Goal: Information Seeking & Learning: Check status

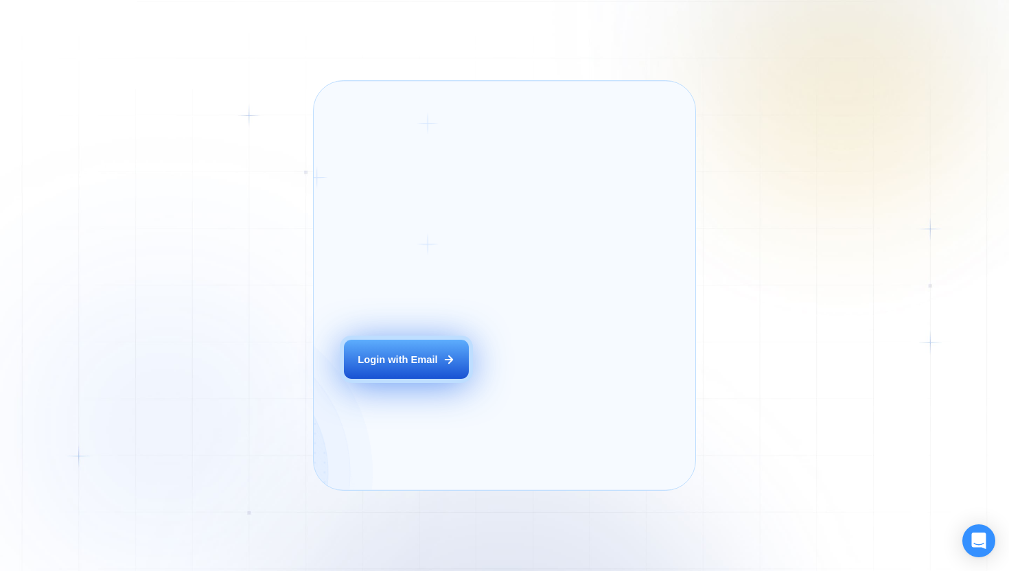
click at [447, 379] on div "Login ‍ Welcome to GigRadar. AI Business Manager for Agencies Login with Email" at bounding box center [423, 285] width 188 height 378
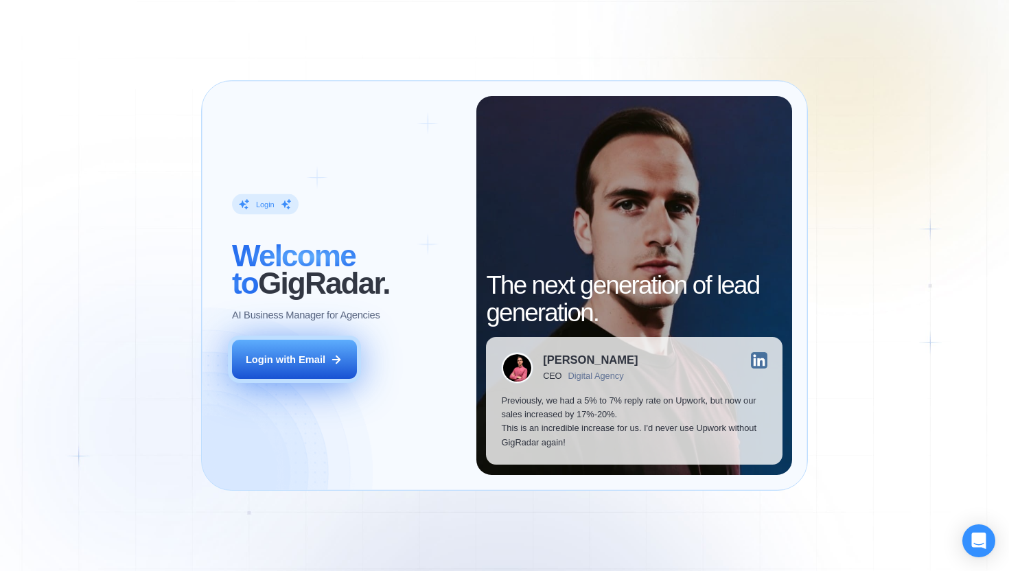
click at [287, 368] on button "Login with Email" at bounding box center [294, 359] width 125 height 39
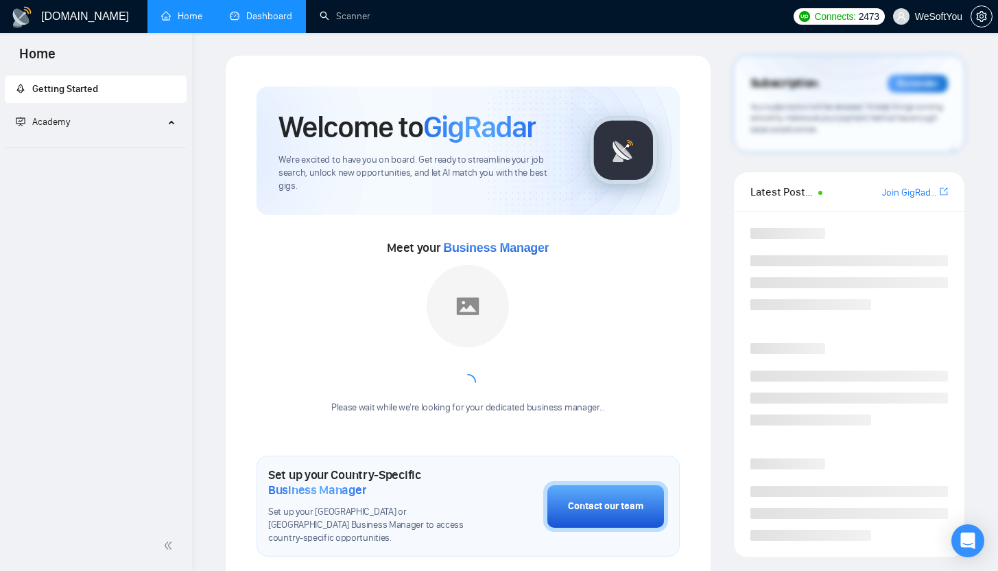
click at [259, 18] on link "Dashboard" at bounding box center [261, 16] width 62 height 12
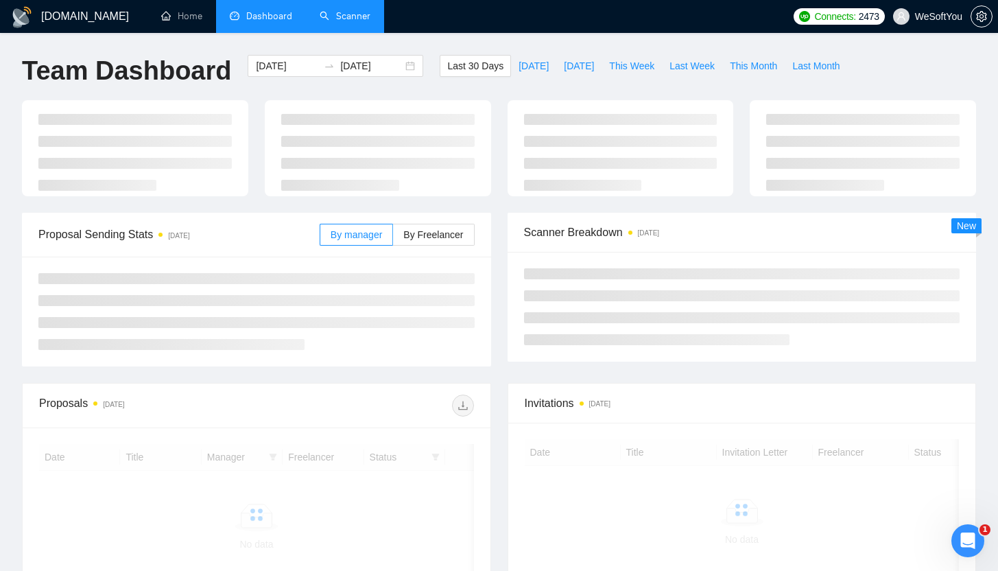
click at [362, 19] on link "Scanner" at bounding box center [345, 16] width 51 height 12
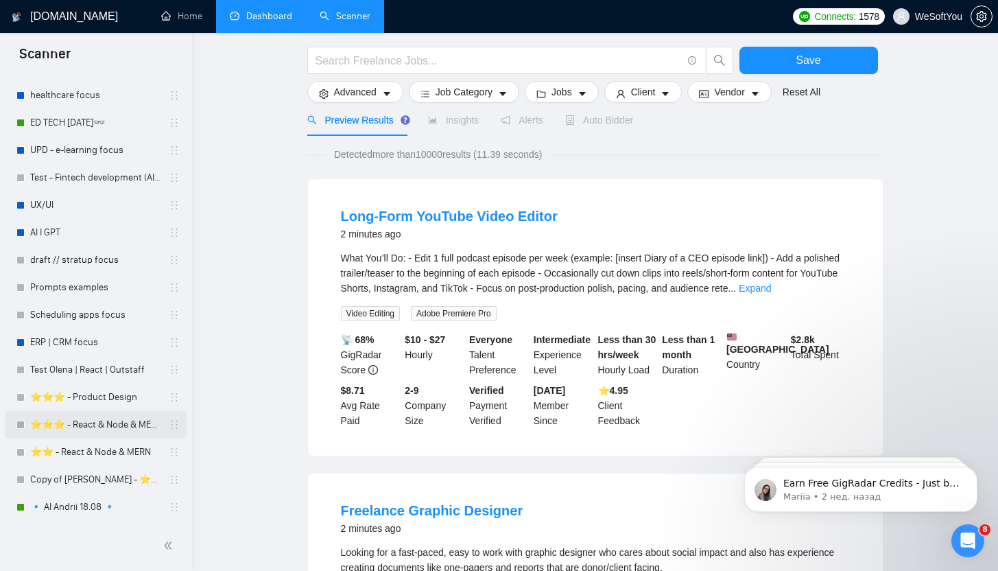
scroll to position [88, 0]
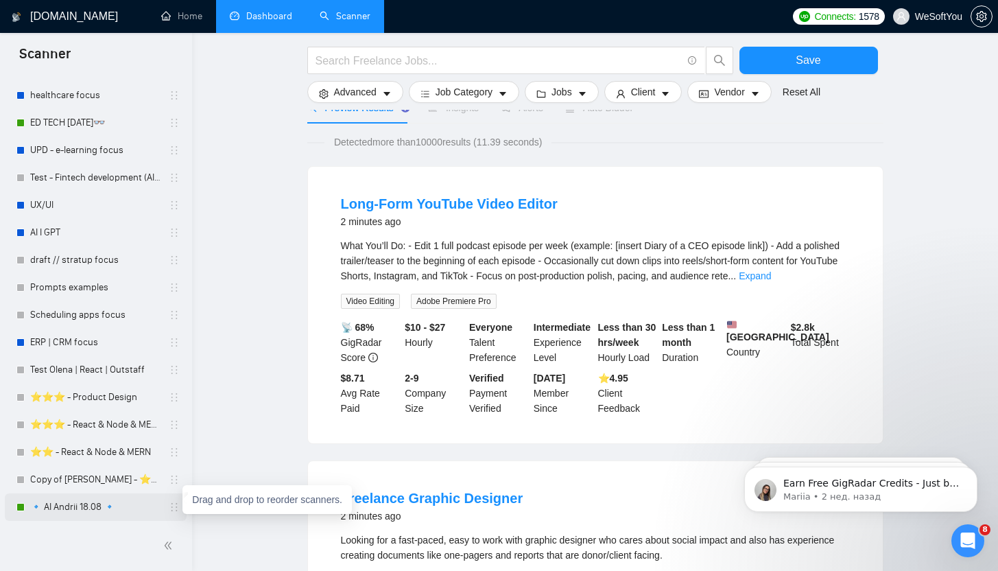
click at [170, 510] on icon "holder" at bounding box center [174, 507] width 11 height 11
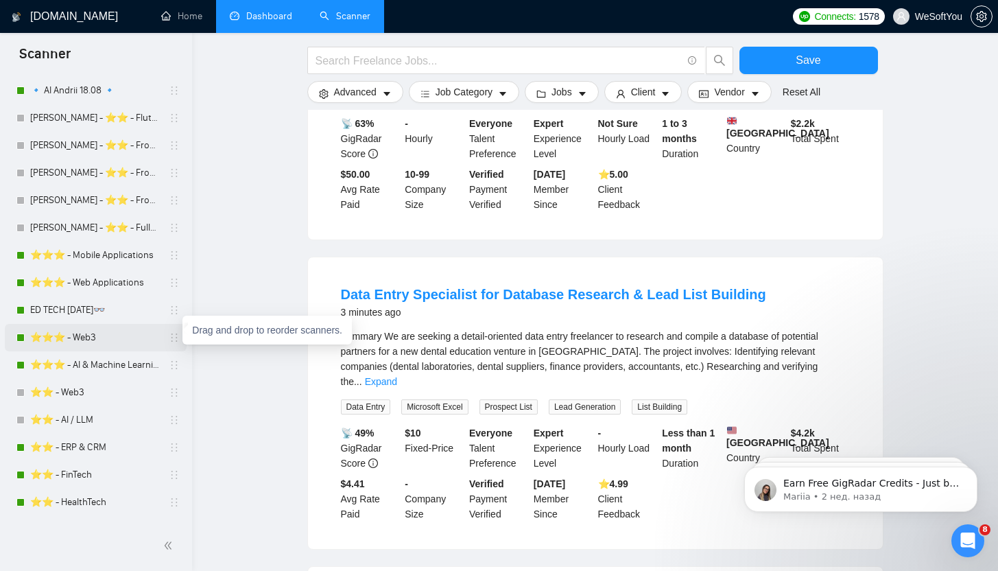
scroll to position [0, 0]
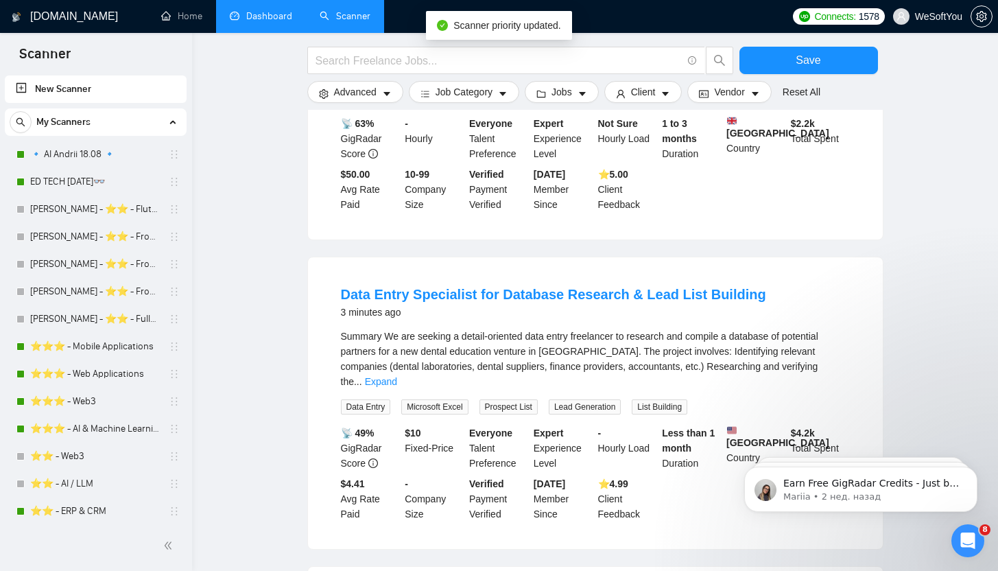
click at [226, 207] on main "Save Advanced Job Category Jobs Client Vendor Reset All Preview Results Insight…" at bounding box center [595, 26] width 762 height 1702
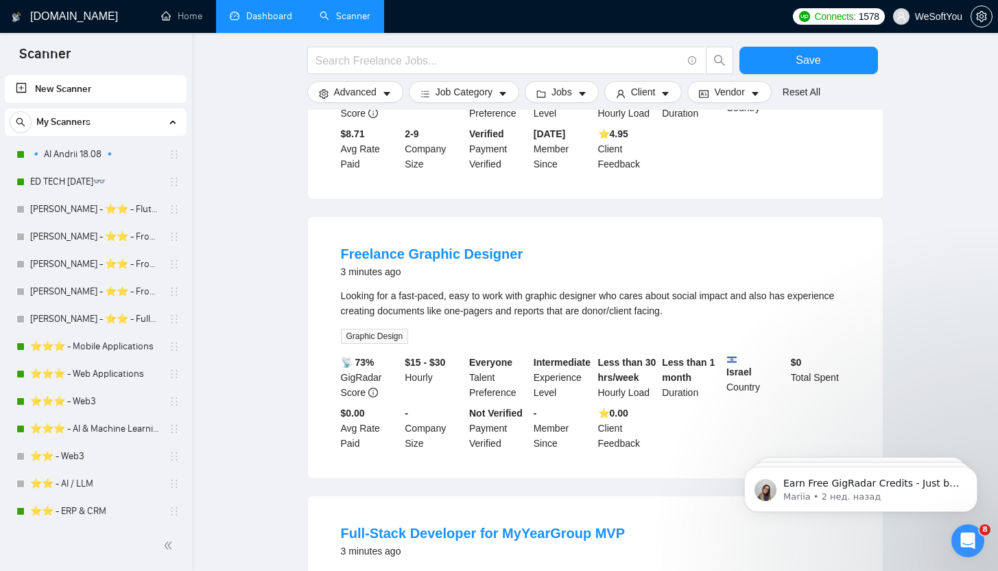
scroll to position [216, 0]
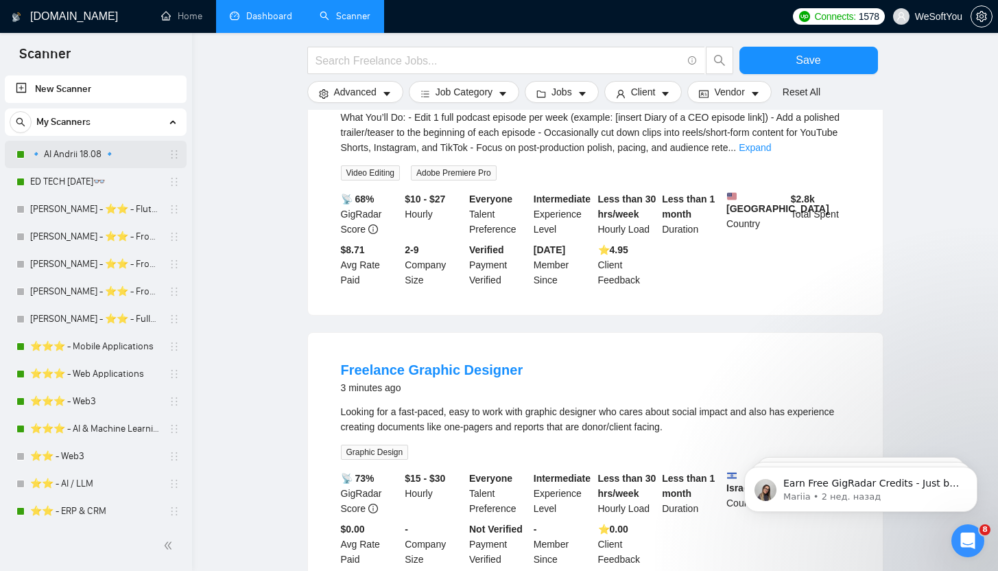
click at [115, 156] on link "🔹 AI Andrii 18.08 🔹" at bounding box center [95, 154] width 130 height 27
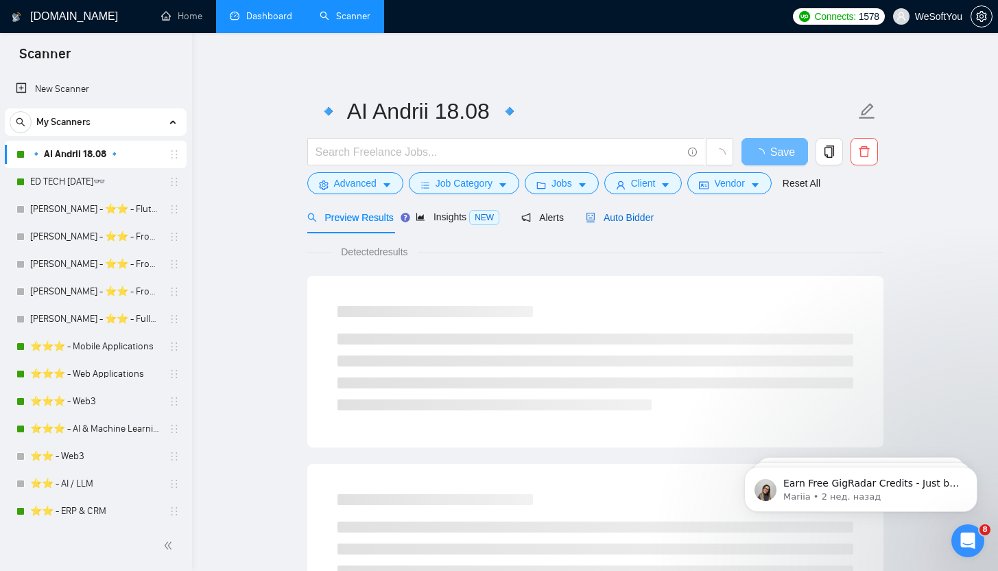
click at [653, 216] on span "Auto Bidder" at bounding box center [620, 217] width 68 height 11
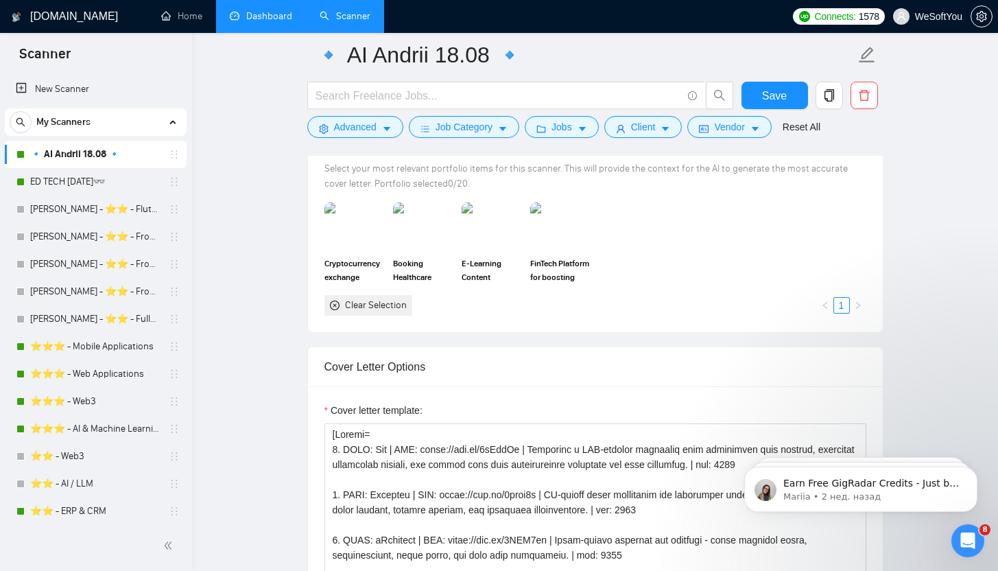
scroll to position [1268, 0]
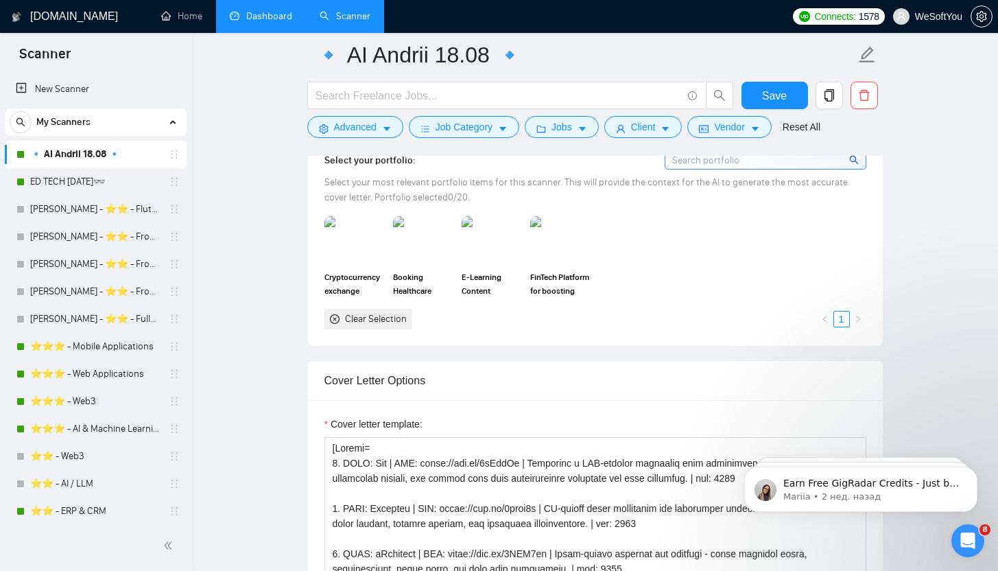
click at [388, 316] on div "Clear Selection" at bounding box center [376, 319] width 62 height 15
click at [336, 319] on icon "close-circle" at bounding box center [335, 319] width 10 height 10
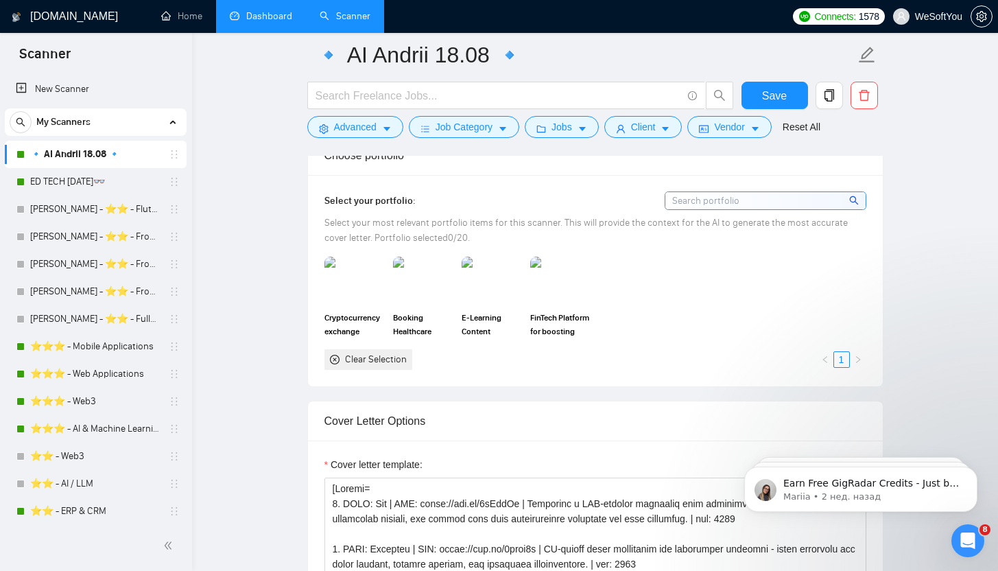
scroll to position [1223, 0]
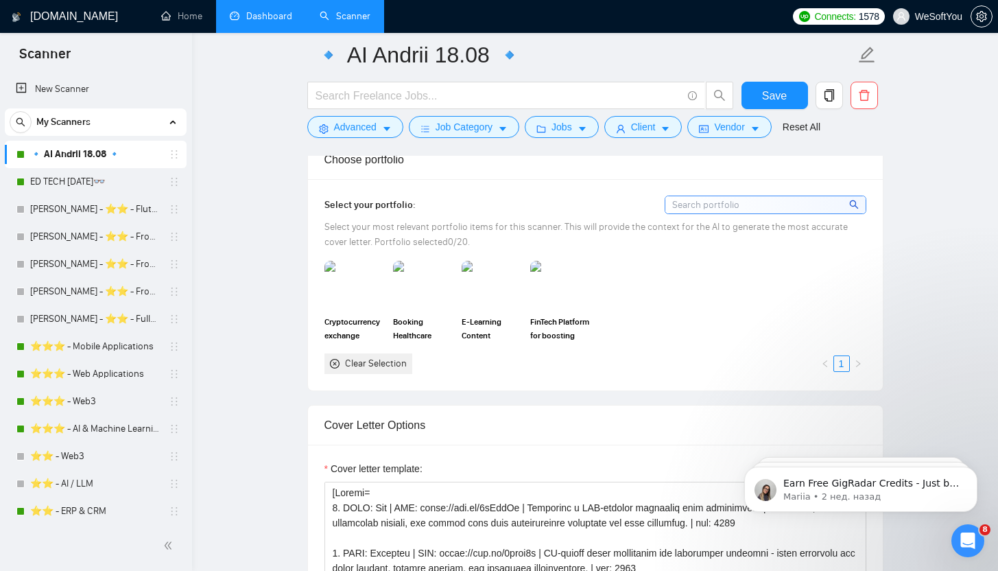
click at [335, 366] on icon "close-circle" at bounding box center [335, 364] width 10 height 10
click at [357, 364] on div "Clear Selection" at bounding box center [376, 363] width 62 height 15
click at [375, 364] on div "Clear Selection" at bounding box center [376, 363] width 62 height 15
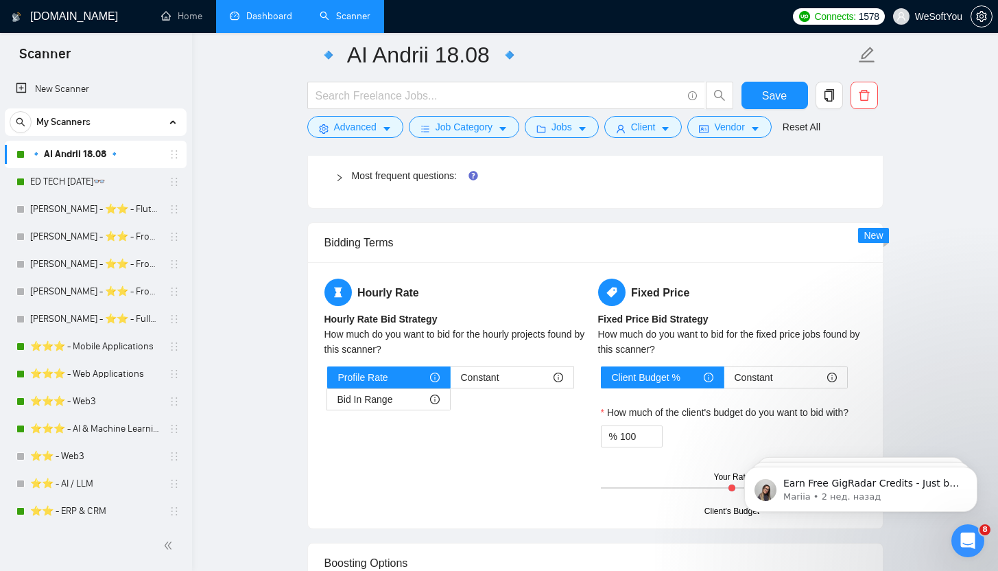
scroll to position [2076, 0]
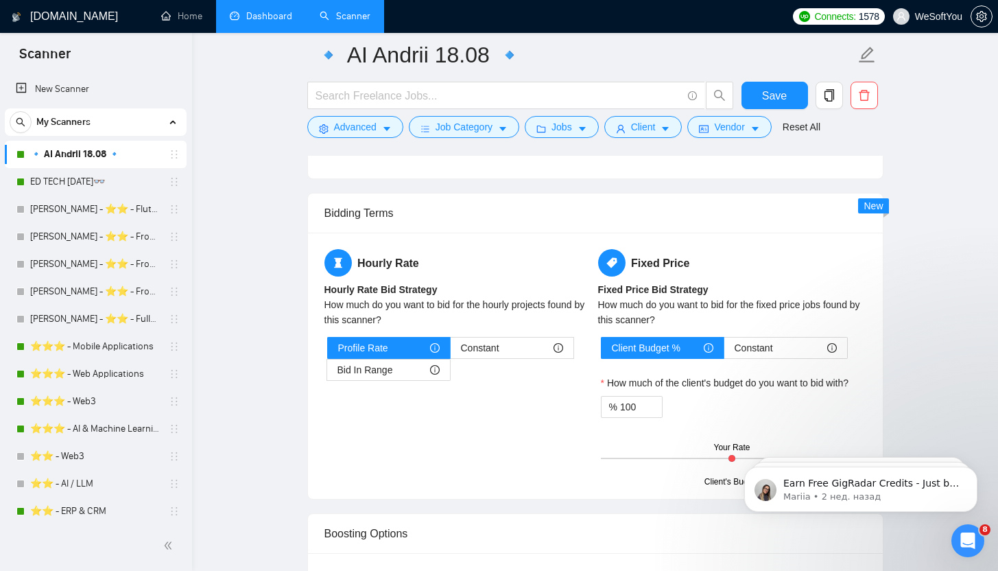
click at [119, 152] on link "🔹 AI Andrii 18.08 🔹" at bounding box center [95, 154] width 130 height 27
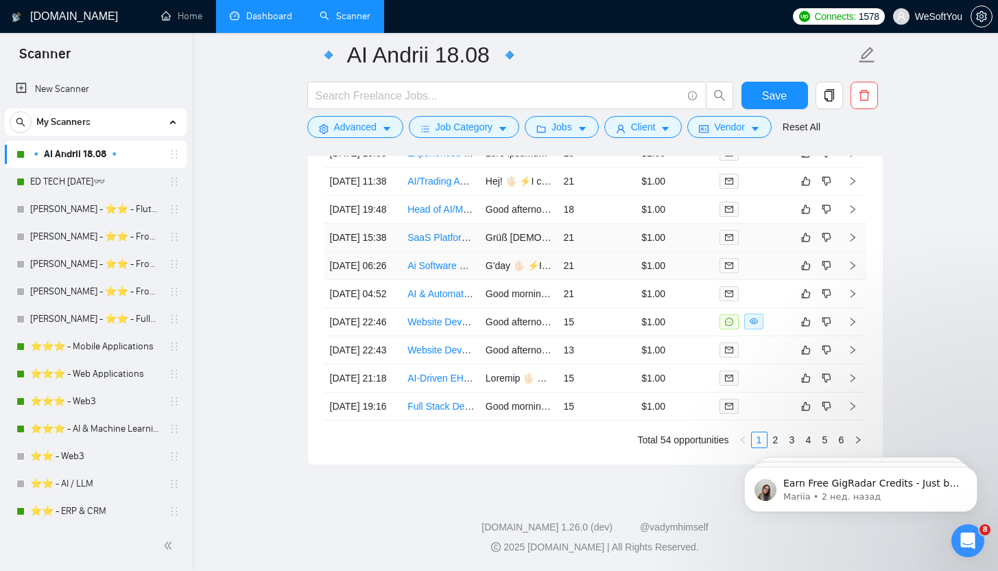
scroll to position [3513, 0]
click at [473, 280] on td "Ai Software Development - Fitness" at bounding box center [441, 266] width 78 height 28
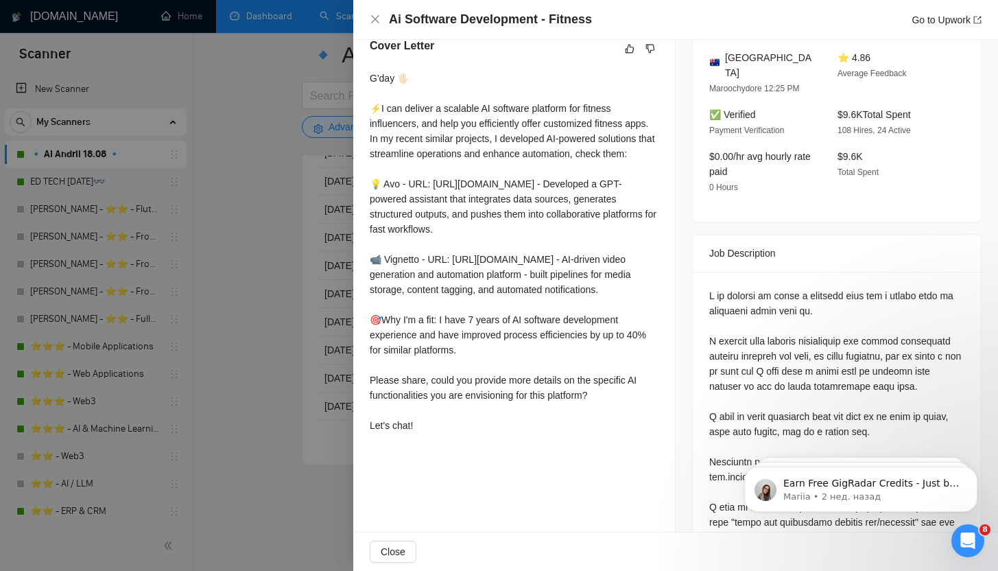
scroll to position [364, 0]
click at [313, 255] on div at bounding box center [499, 285] width 998 height 571
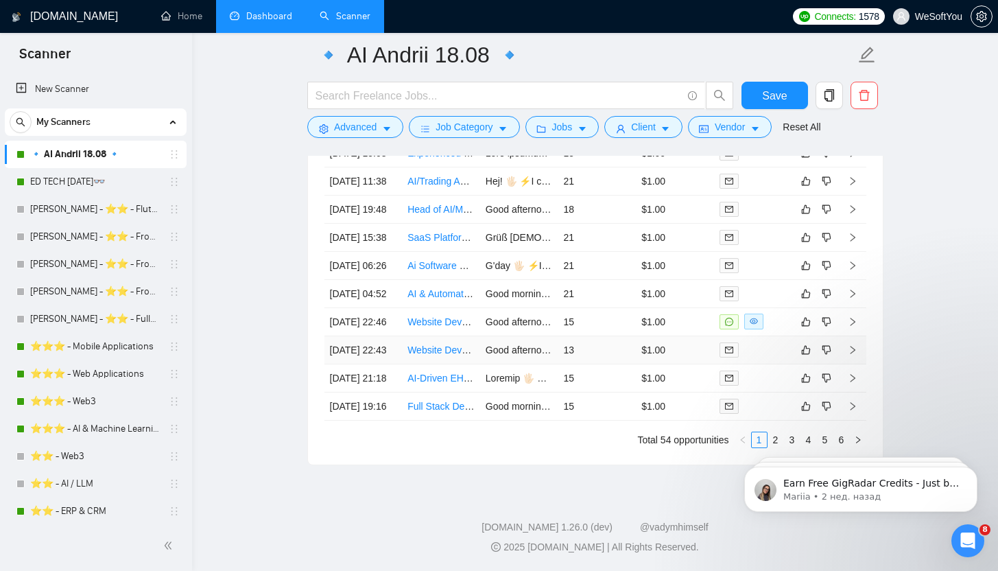
click at [560, 364] on td "13" at bounding box center [597, 350] width 78 height 28
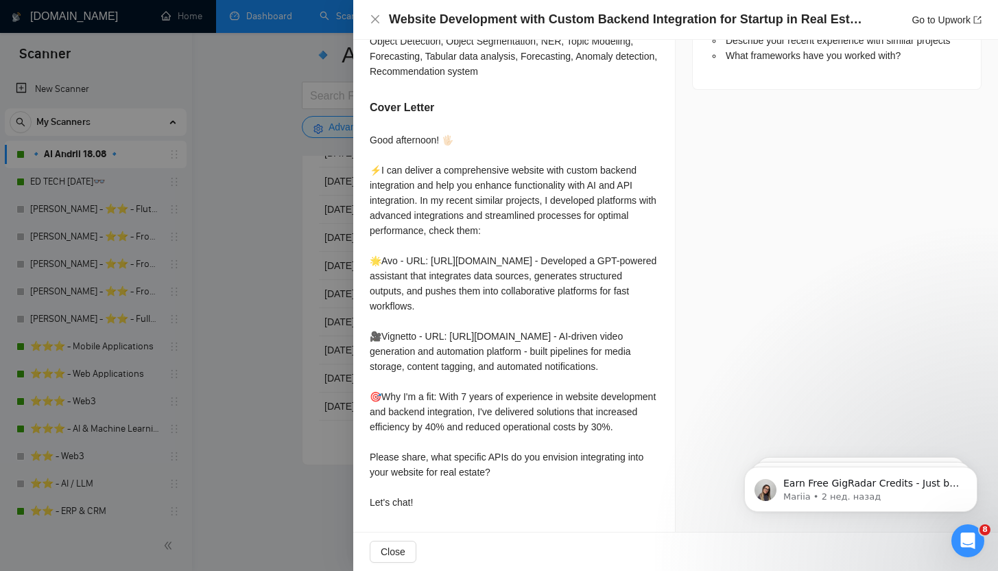
scroll to position [814, 0]
click at [307, 314] on div at bounding box center [499, 285] width 998 height 571
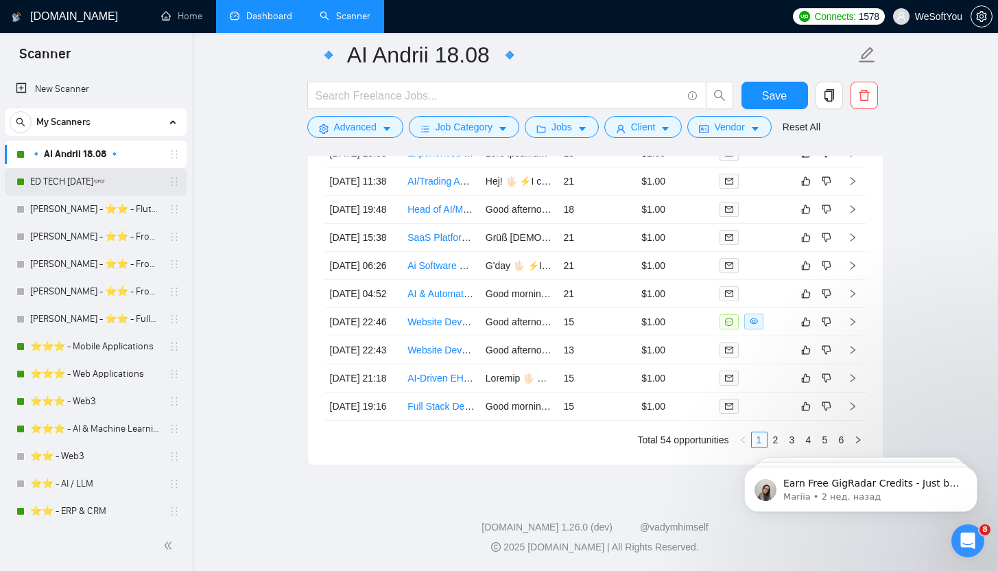
click at [115, 189] on link "ED TECH [DATE]👓" at bounding box center [95, 181] width 130 height 27
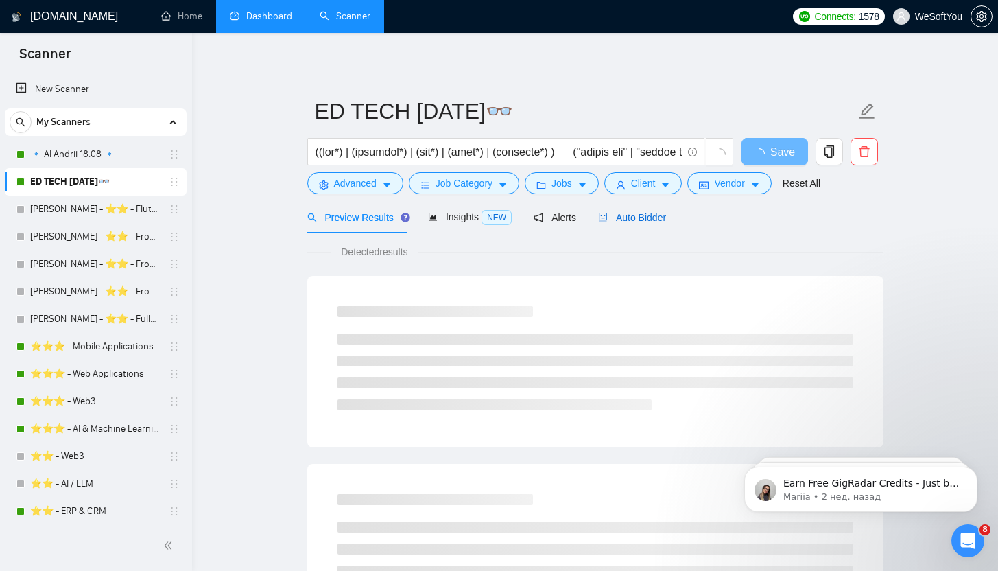
click at [635, 215] on span "Auto Bidder" at bounding box center [632, 217] width 68 height 11
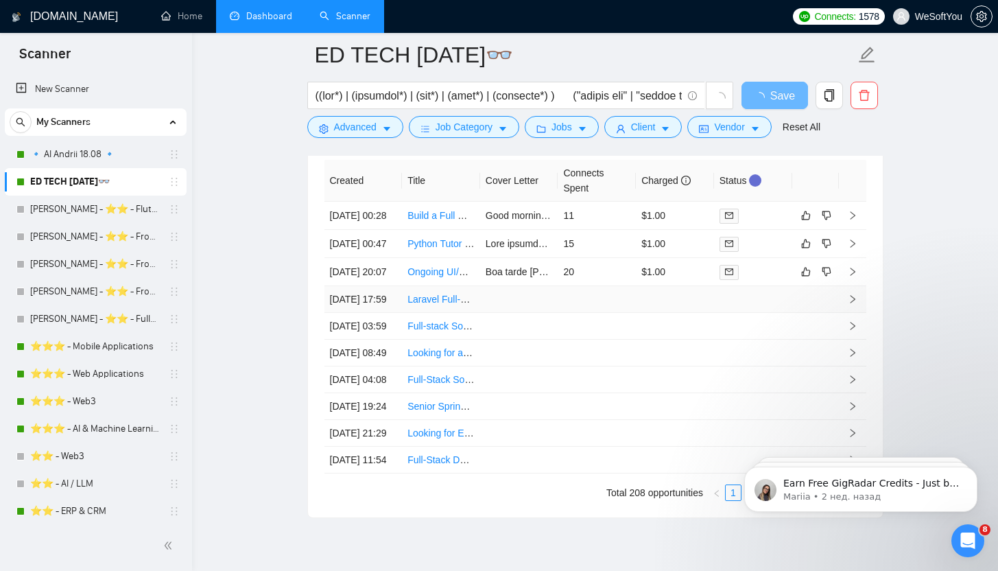
scroll to position [3341, 0]
click at [451, 231] on td "Build a Full Medical Question Bank Website (Similar to [PERSON_NAME] or UWorld)" at bounding box center [441, 216] width 78 height 28
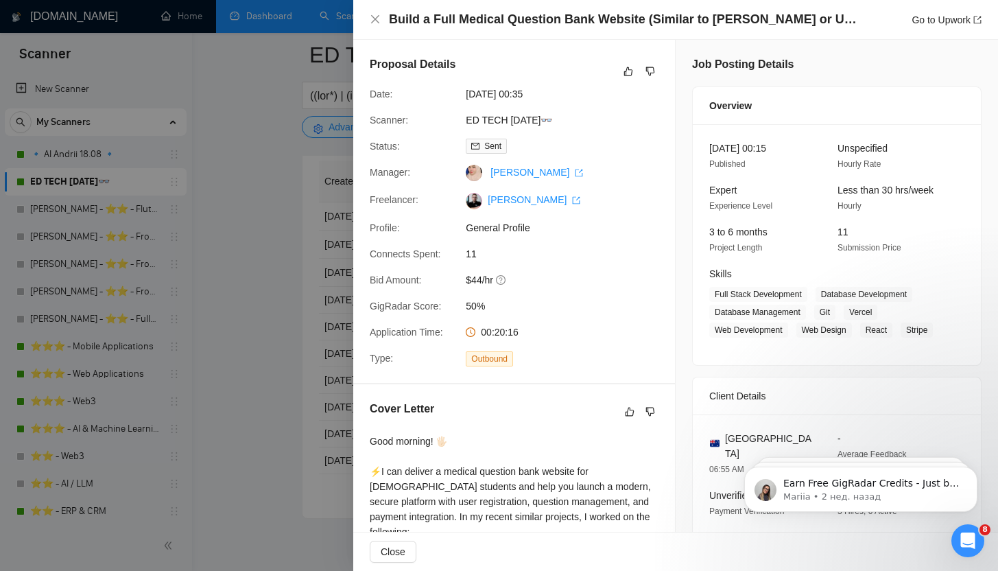
click at [279, 242] on div at bounding box center [499, 285] width 998 height 571
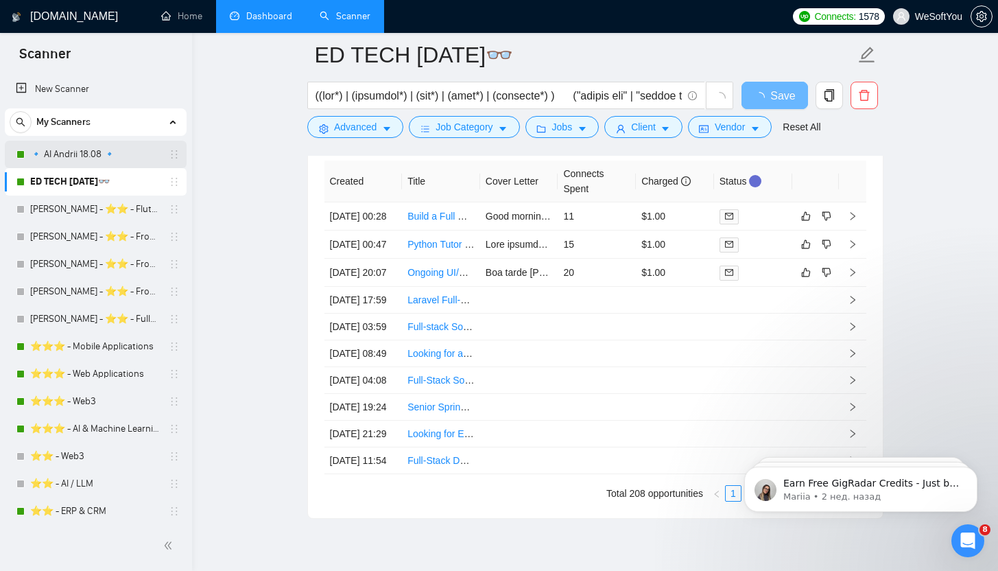
click at [93, 156] on link "🔹 AI Andrii 18.08 🔹" at bounding box center [95, 154] width 130 height 27
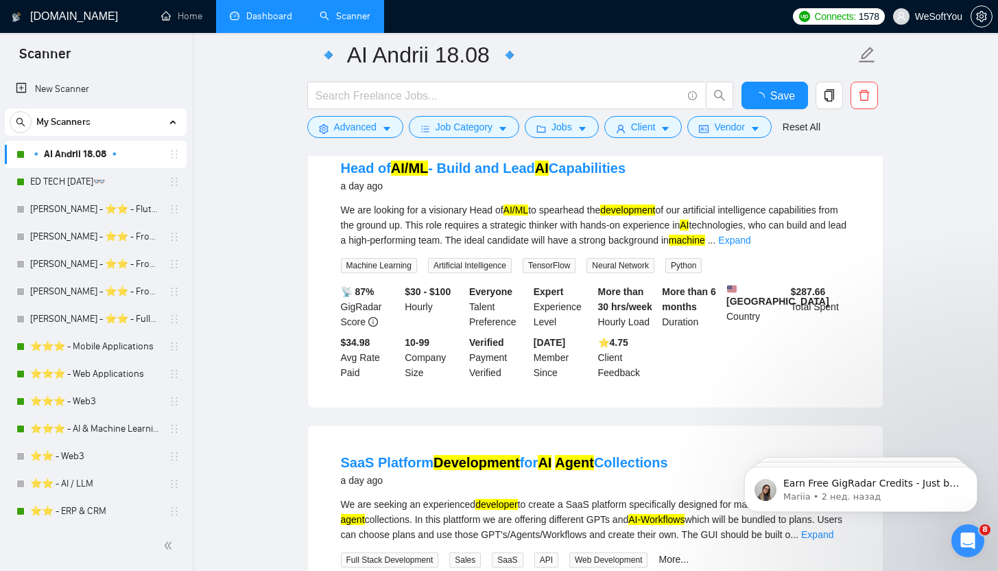
scroll to position [2865, 0]
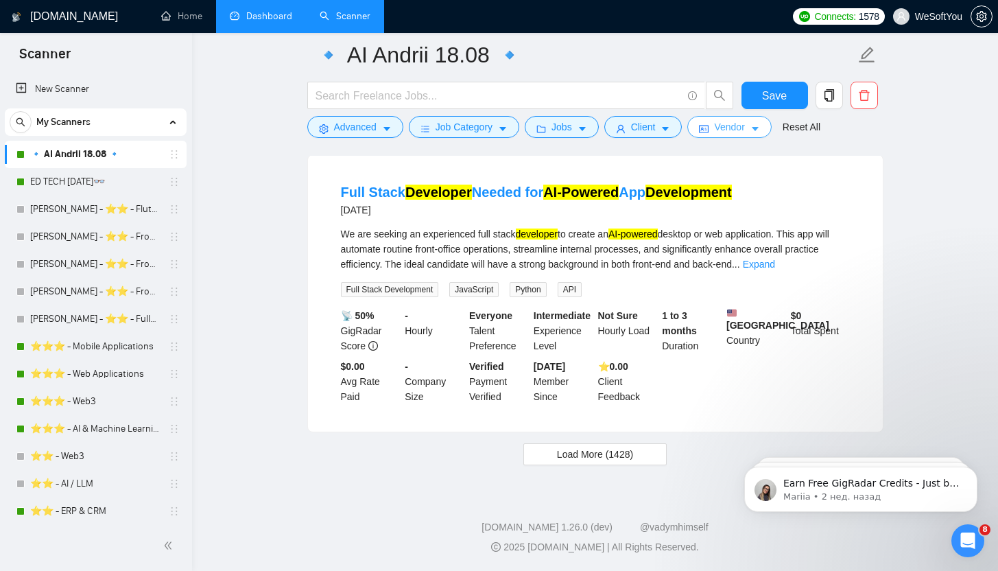
click at [727, 134] on span "Vendor" at bounding box center [729, 126] width 30 height 15
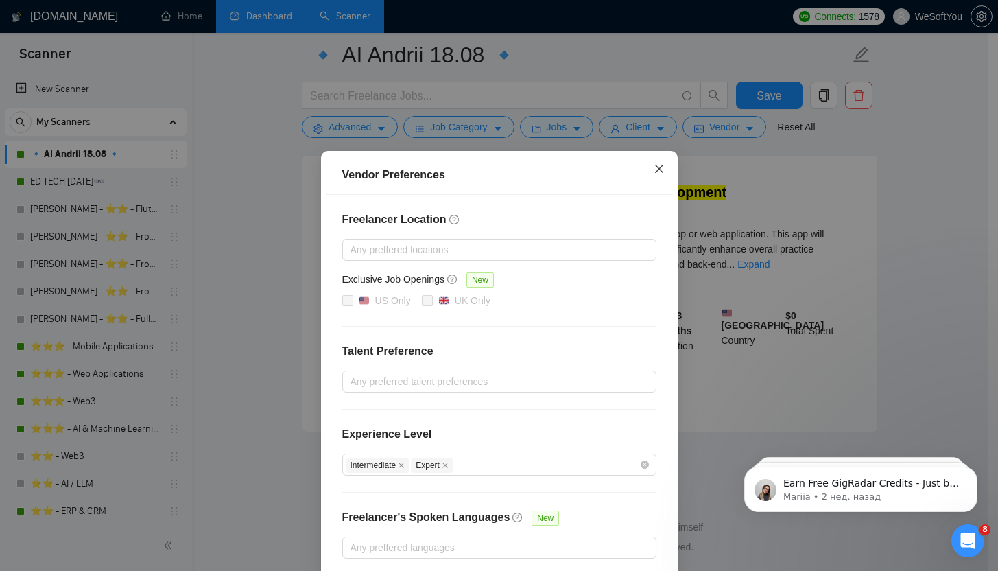
click at [661, 173] on span "Close" at bounding box center [659, 169] width 37 height 37
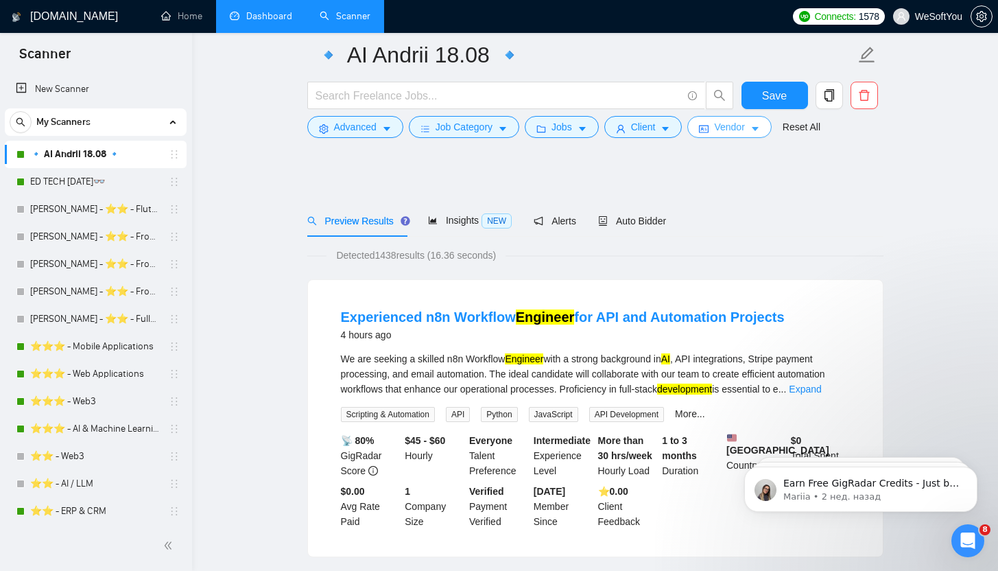
scroll to position [0, 0]
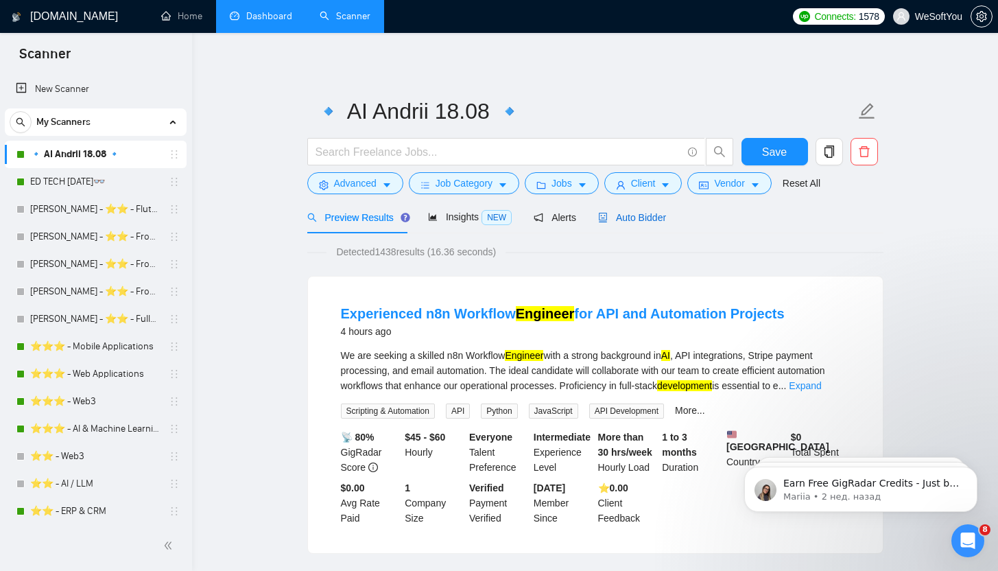
click at [607, 215] on icon "robot" at bounding box center [603, 218] width 8 height 10
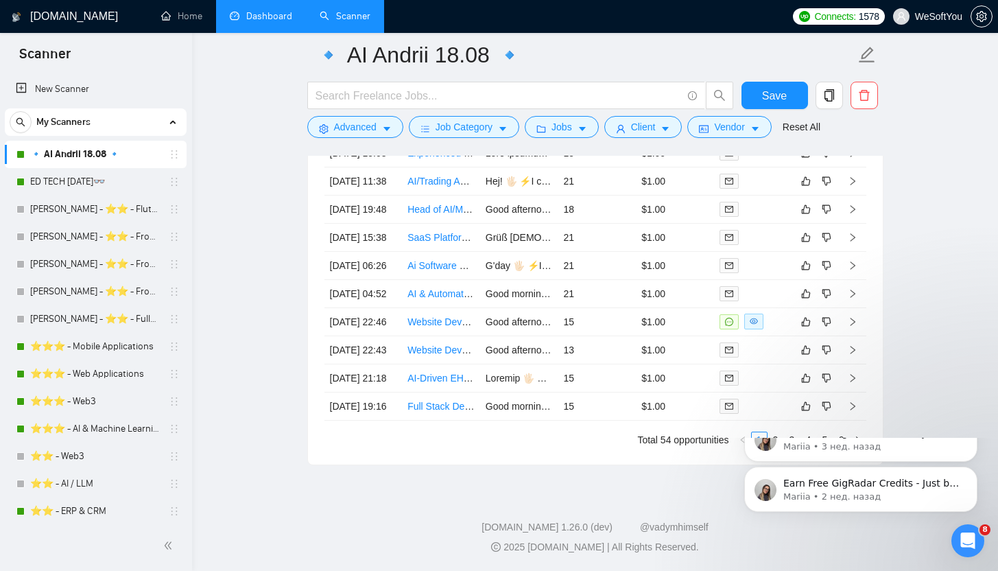
scroll to position [3598, 0]
click html "Earn Free GigRadar Credits - Just by Sharing Your Story! 💬 Want more credits fo…"
click at [777, 438] on iframe at bounding box center [861, 486] width 274 height 96
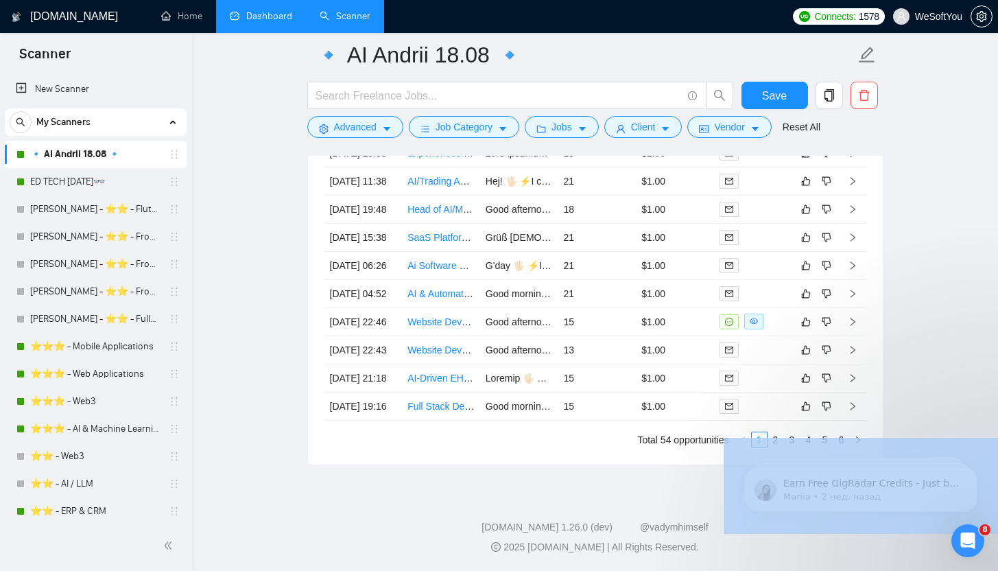
click at [777, 438] on iframe at bounding box center [861, 486] width 274 height 96
click at [776, 435] on link "2" at bounding box center [775, 439] width 15 height 15
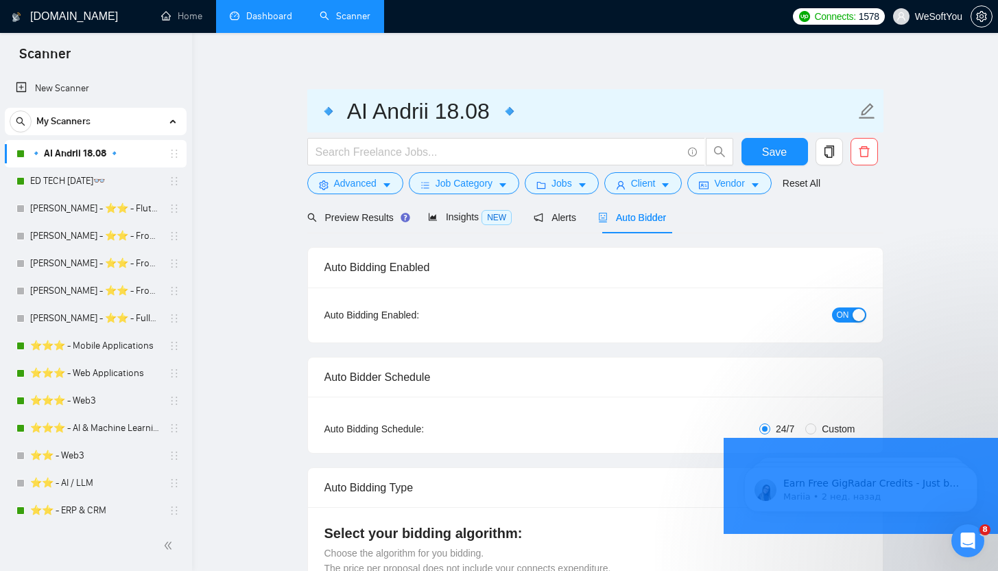
scroll to position [0, 0]
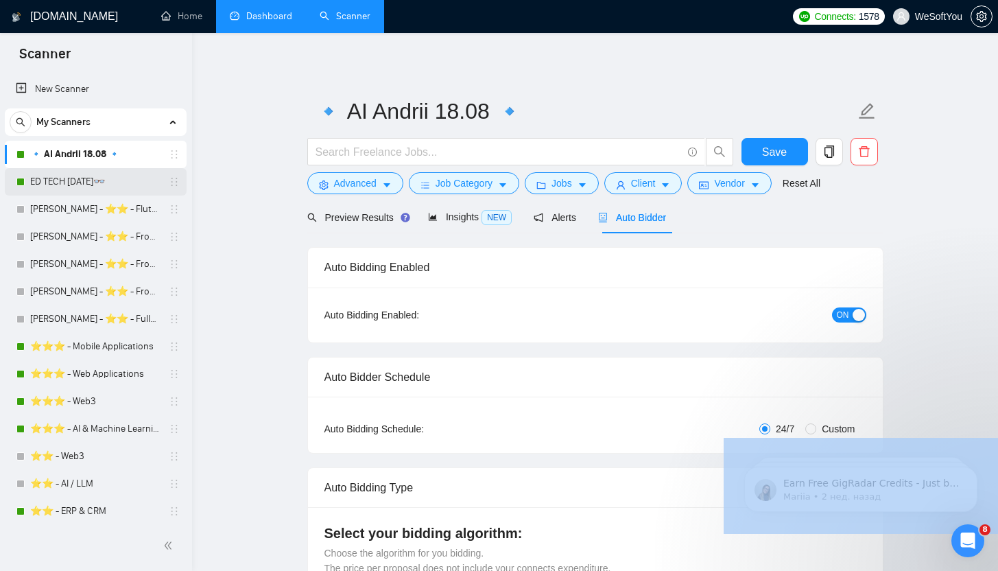
click at [69, 183] on link "ED TECH [DATE]👓" at bounding box center [95, 181] width 130 height 27
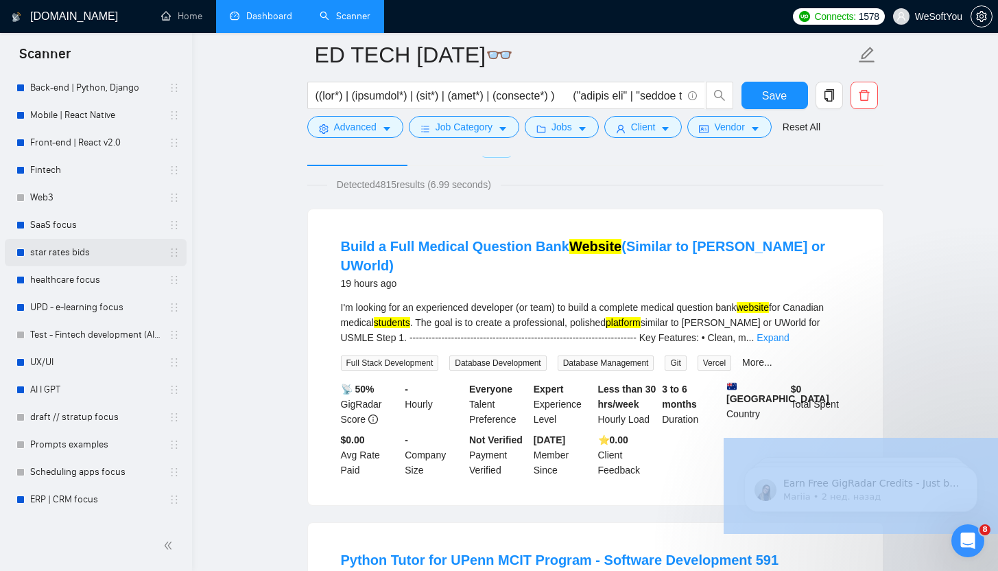
scroll to position [583, 0]
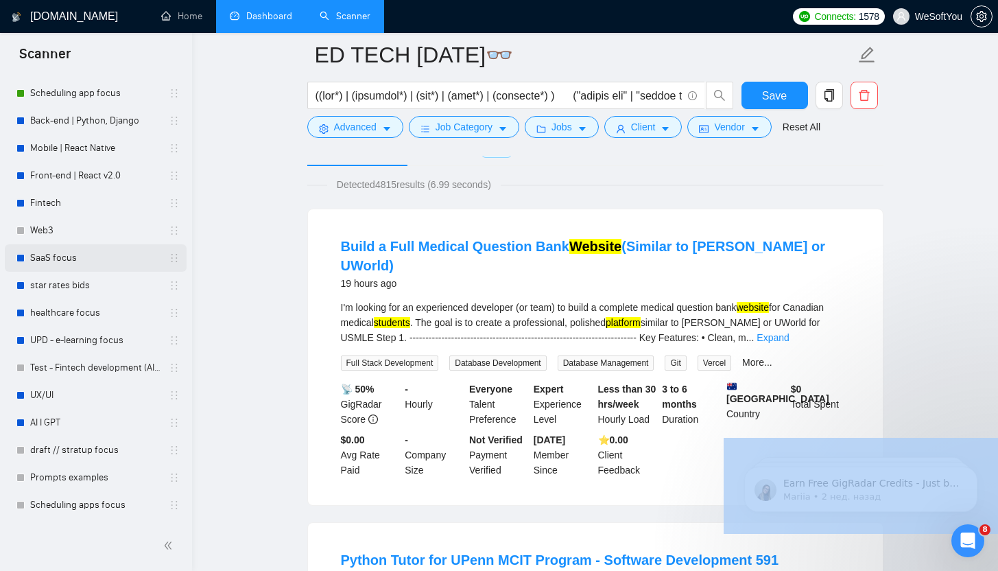
click at [86, 246] on link "SaaS focus" at bounding box center [95, 257] width 130 height 27
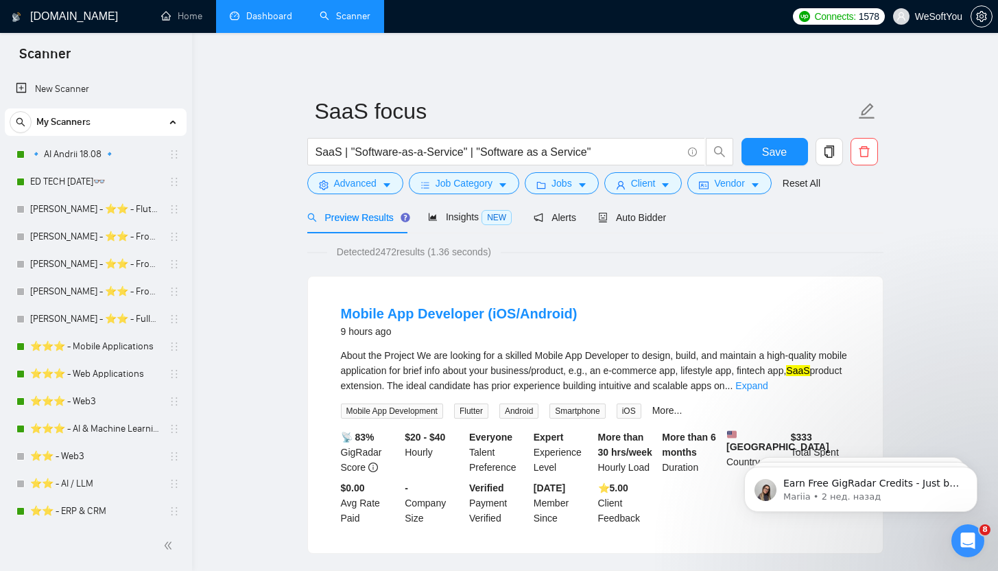
click at [252, 31] on li "Dashboard" at bounding box center [261, 16] width 90 height 33
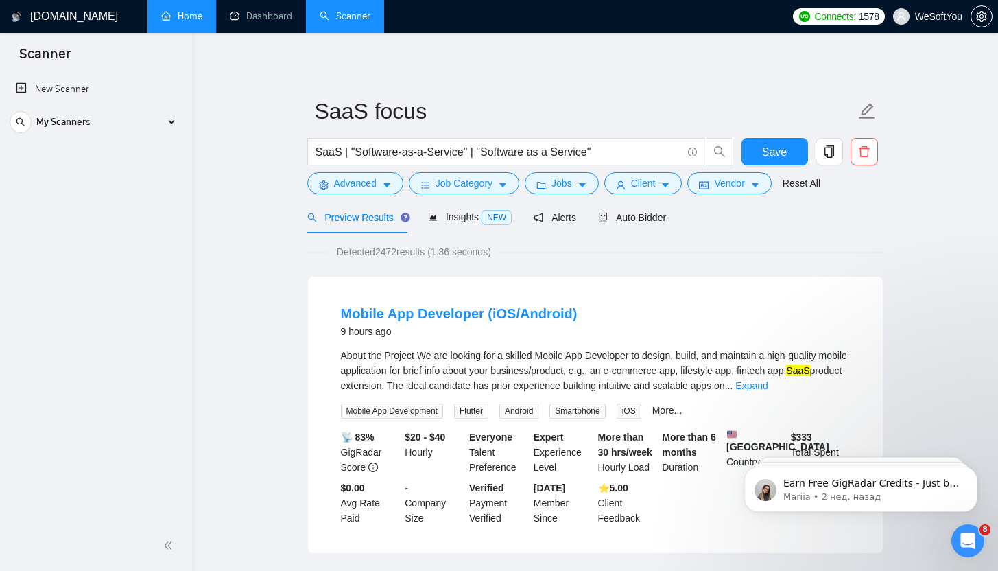
click at [185, 12] on link "Home" at bounding box center [181, 16] width 41 height 12
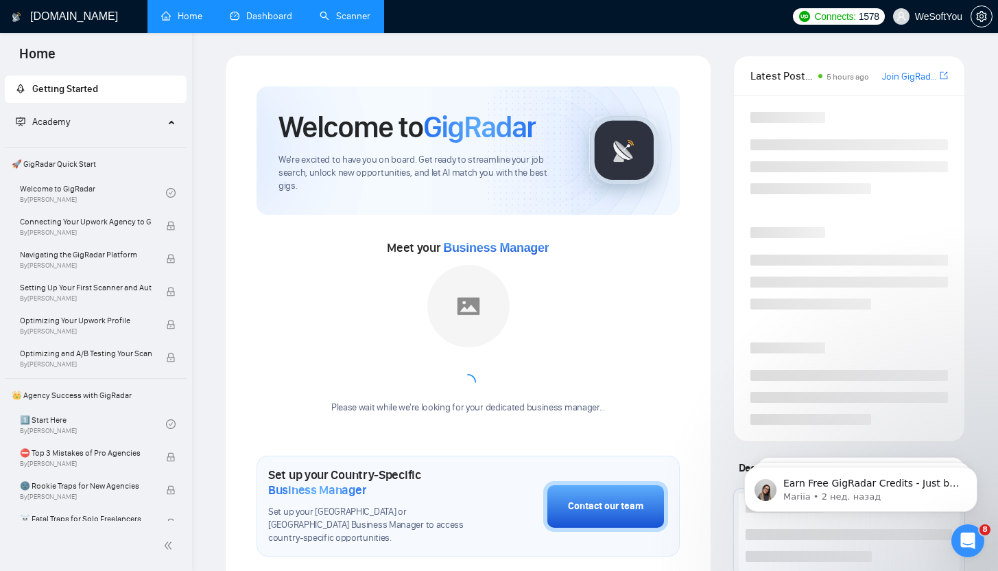
click at [233, 12] on link "Dashboard" at bounding box center [261, 16] width 62 height 12
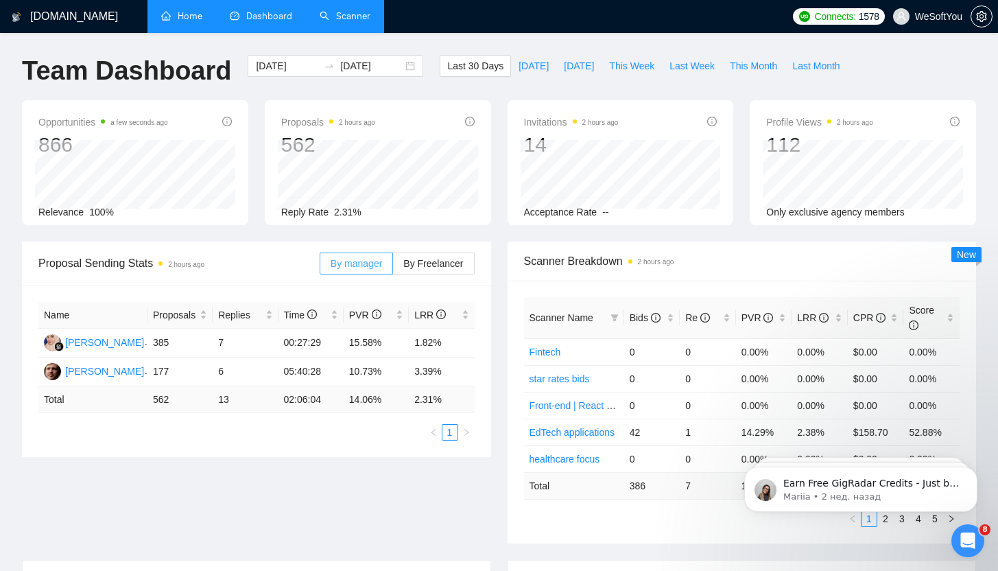
click at [368, 258] on span "By manager" at bounding box center [356, 263] width 51 height 11
click at [320, 267] on input "By manager" at bounding box center [320, 267] width 0 height 0
click at [369, 262] on span "By manager" at bounding box center [356, 263] width 51 height 11
click at [320, 267] on input "By manager" at bounding box center [320, 267] width 0 height 0
click at [430, 265] on span "By Freelancer" at bounding box center [433, 263] width 60 height 11
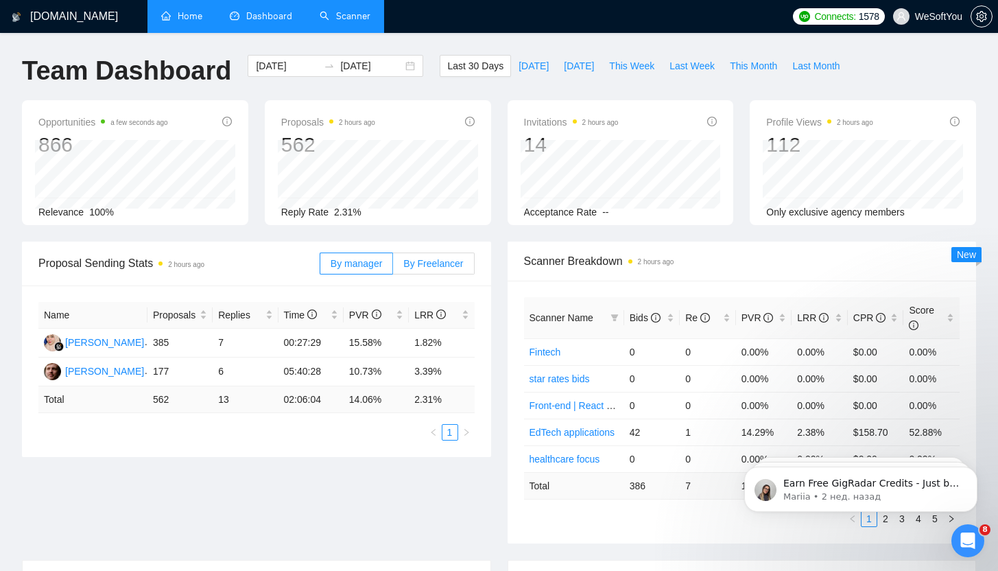
click at [393, 267] on input "By Freelancer" at bounding box center [393, 267] width 0 height 0
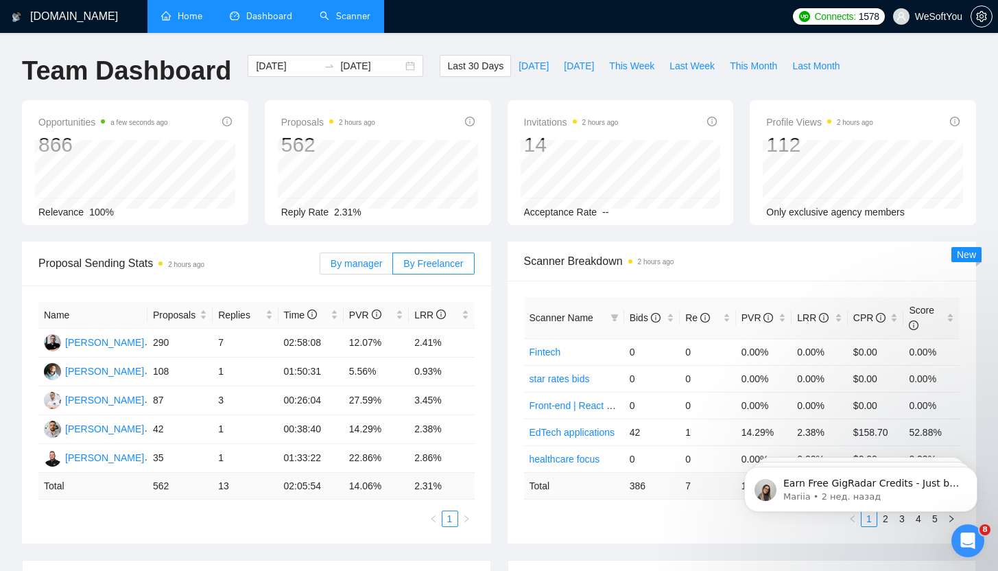
click at [347, 259] on span "By manager" at bounding box center [356, 263] width 51 height 11
click at [320, 267] on input "By manager" at bounding box center [320, 267] width 0 height 0
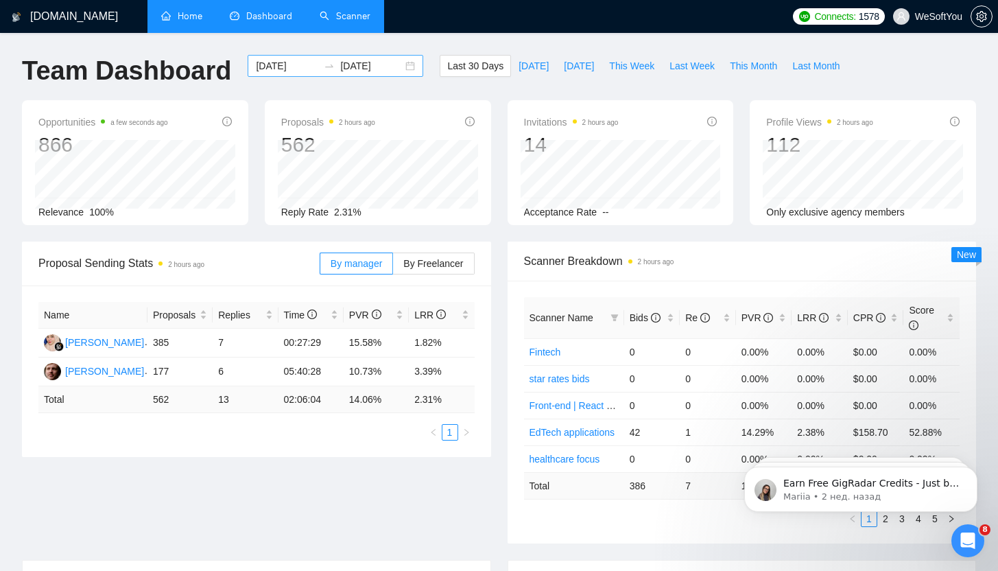
click at [324, 62] on icon "swap-right" at bounding box center [329, 65] width 11 height 11
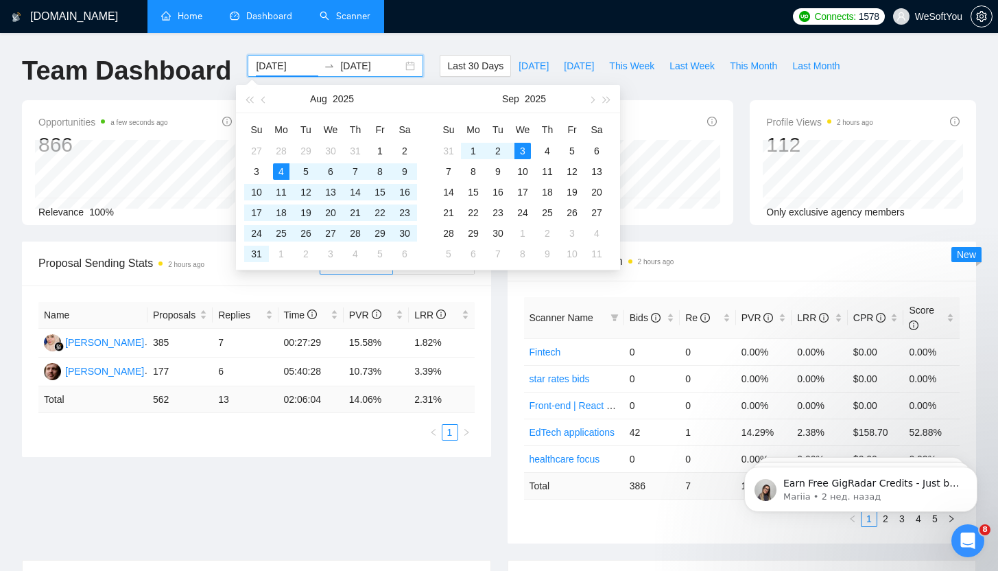
click at [302, 64] on input "[DATE]" at bounding box center [287, 65] width 62 height 15
click at [253, 103] on button "button" at bounding box center [249, 98] width 15 height 27
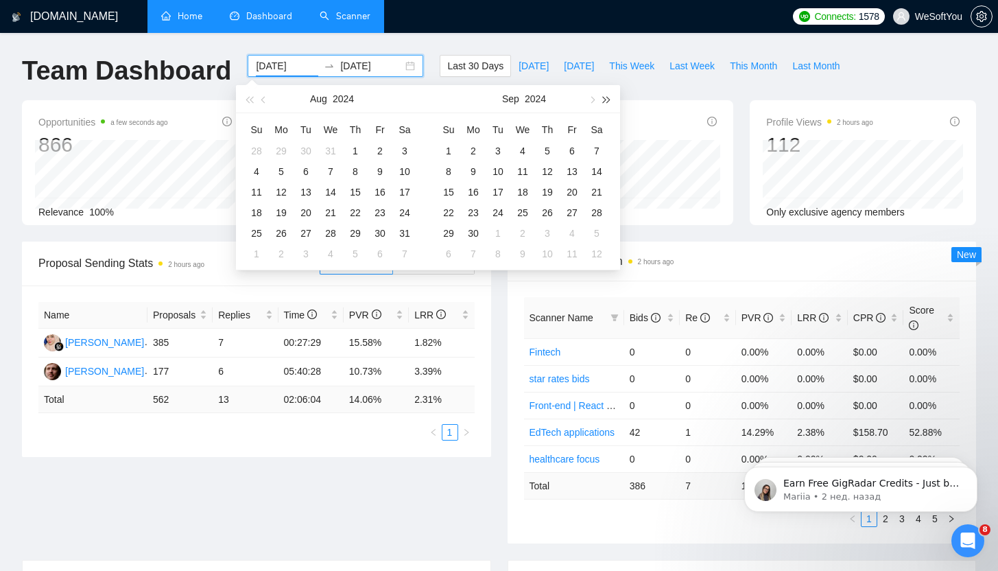
click at [604, 97] on span "button" at bounding box center [607, 99] width 7 height 7
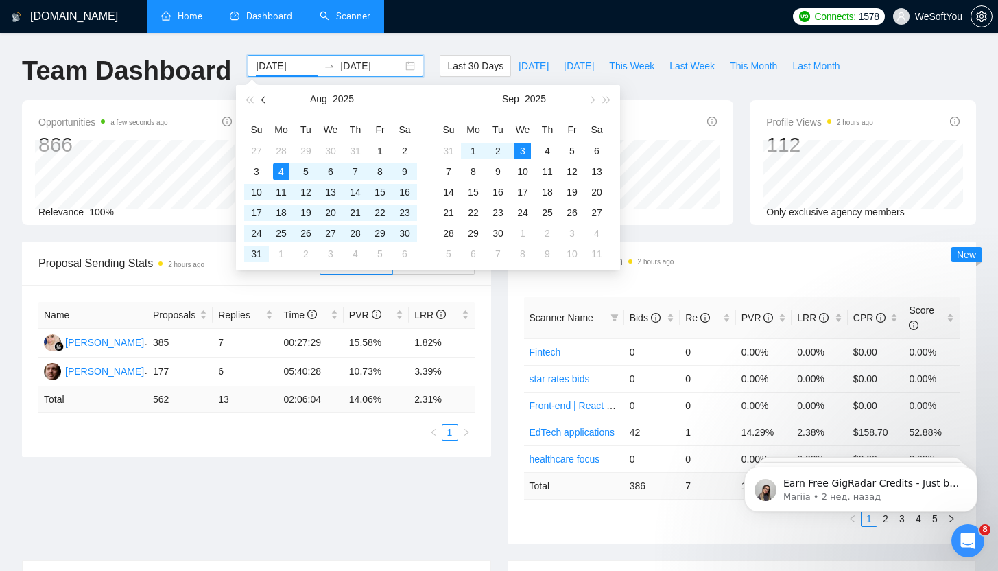
click at [266, 98] on span "button" at bounding box center [264, 99] width 7 height 7
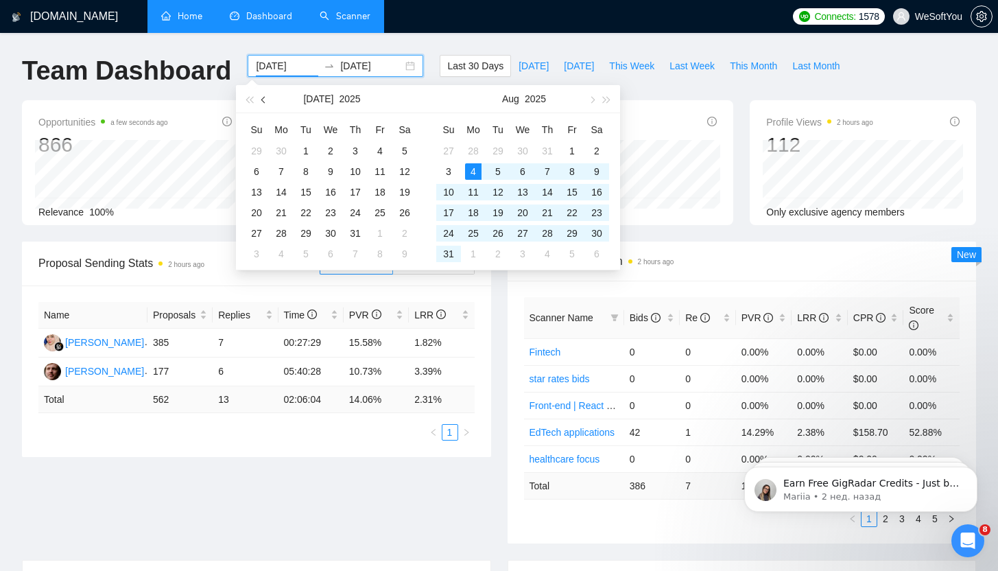
click at [266, 98] on span "button" at bounding box center [264, 99] width 7 height 7
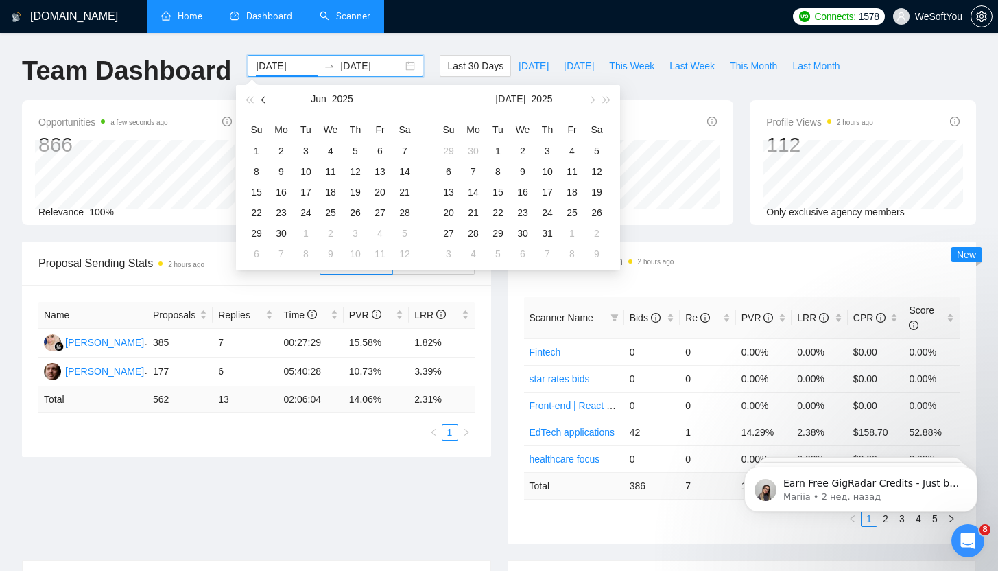
click at [266, 98] on span "button" at bounding box center [264, 99] width 7 height 7
click at [265, 98] on span "button" at bounding box center [264, 99] width 7 height 7
type input "[DATE]"
click at [548, 148] on div "1" at bounding box center [547, 151] width 16 height 16
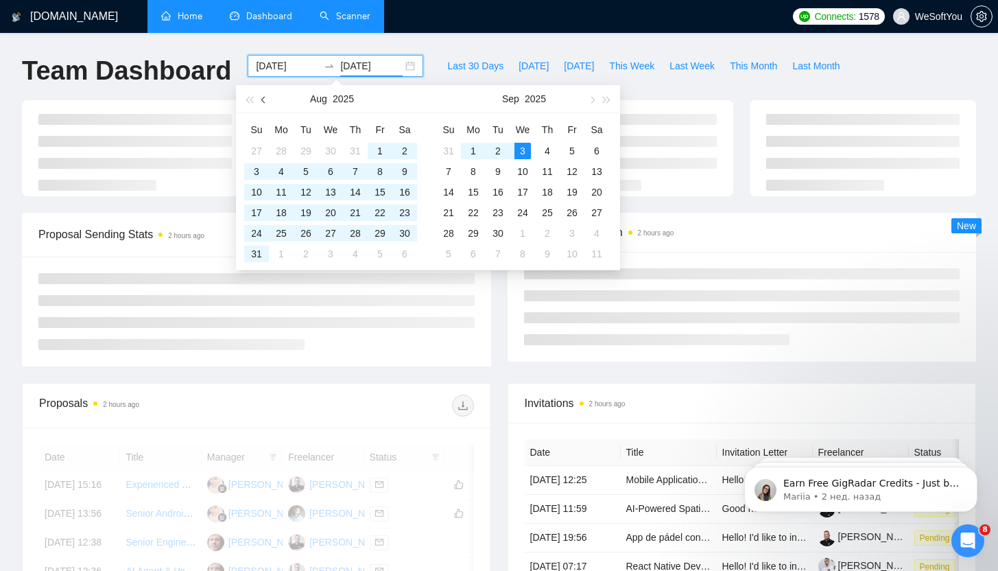
click at [264, 103] on span "button" at bounding box center [264, 99] width 7 height 7
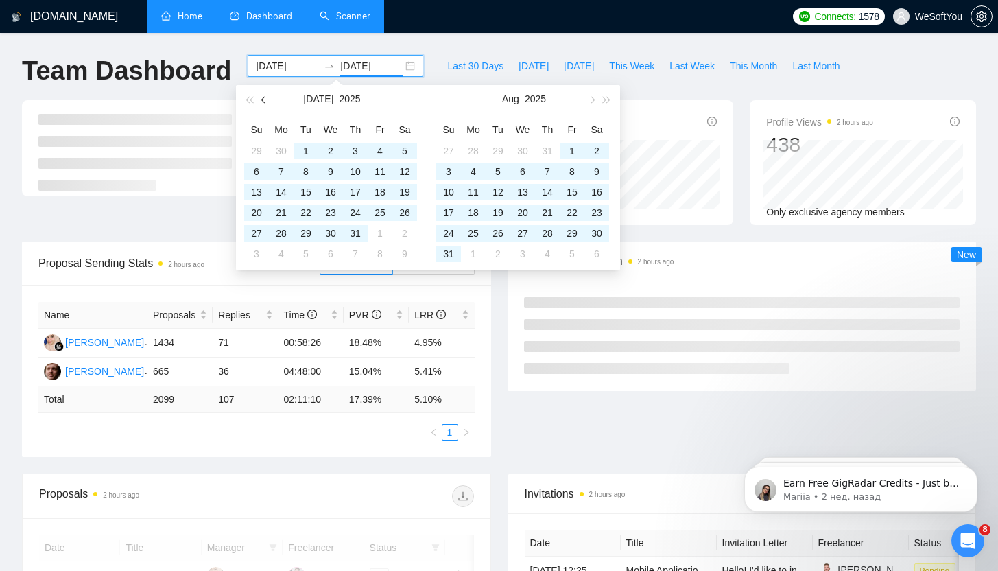
click at [264, 103] on span "button" at bounding box center [264, 99] width 7 height 7
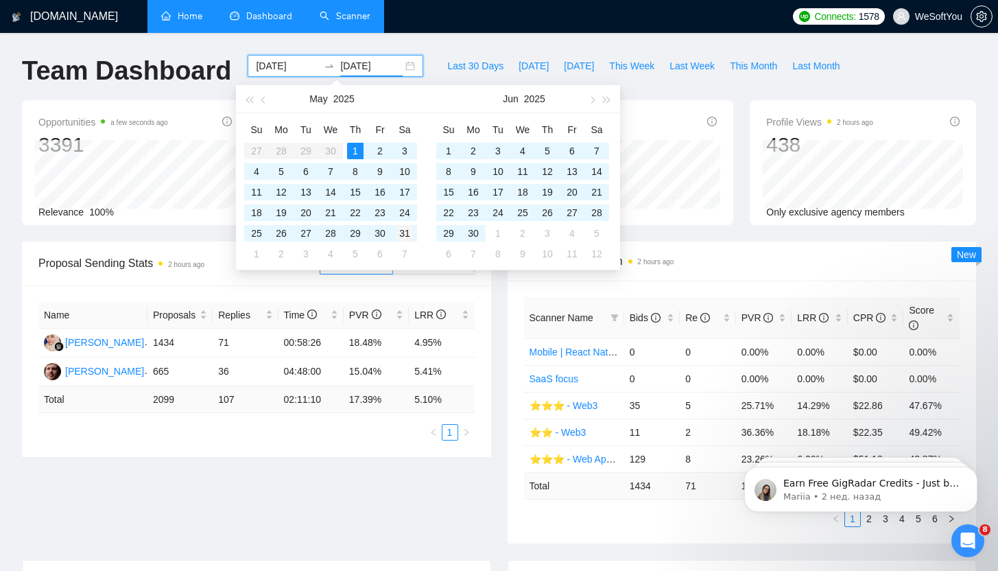
type input "[DATE]"
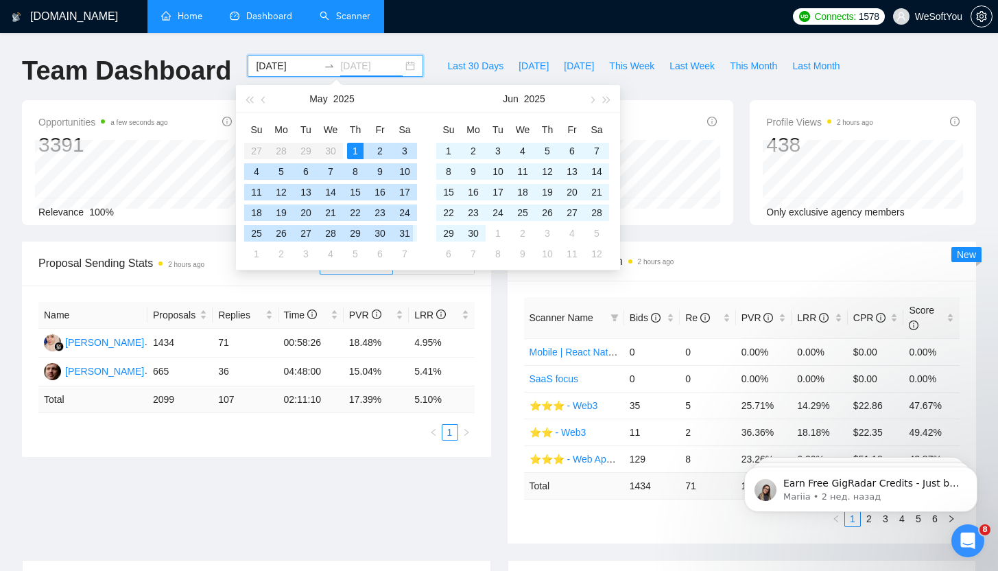
click at [410, 228] on div "31" at bounding box center [405, 233] width 16 height 16
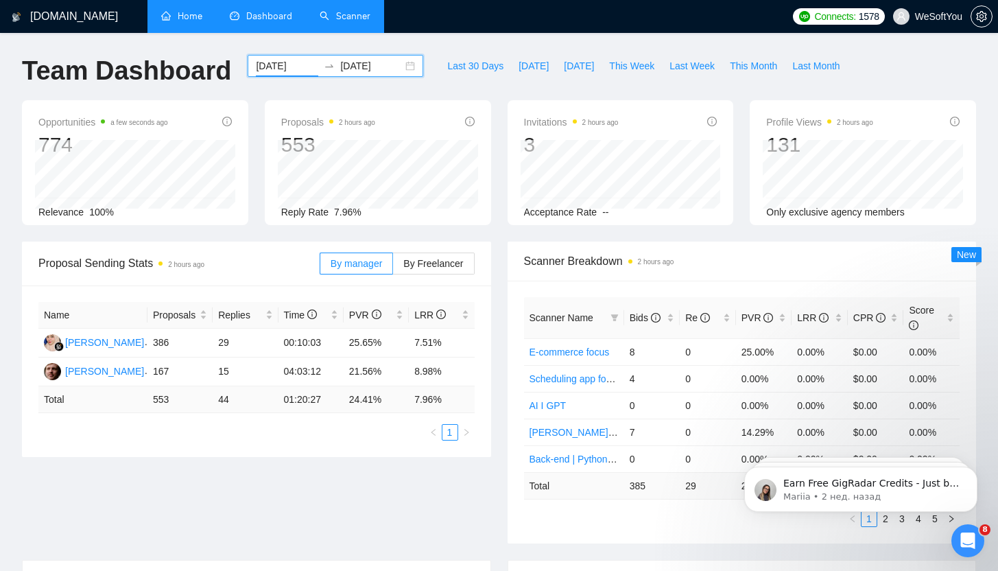
click at [286, 67] on input "[DATE]" at bounding box center [287, 65] width 62 height 15
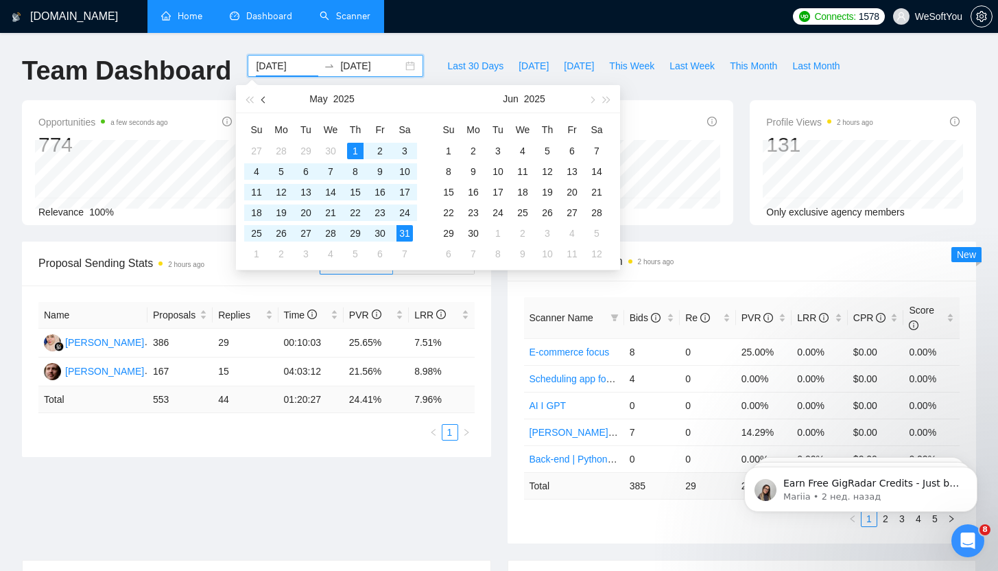
click at [266, 100] on span "button" at bounding box center [264, 99] width 7 height 7
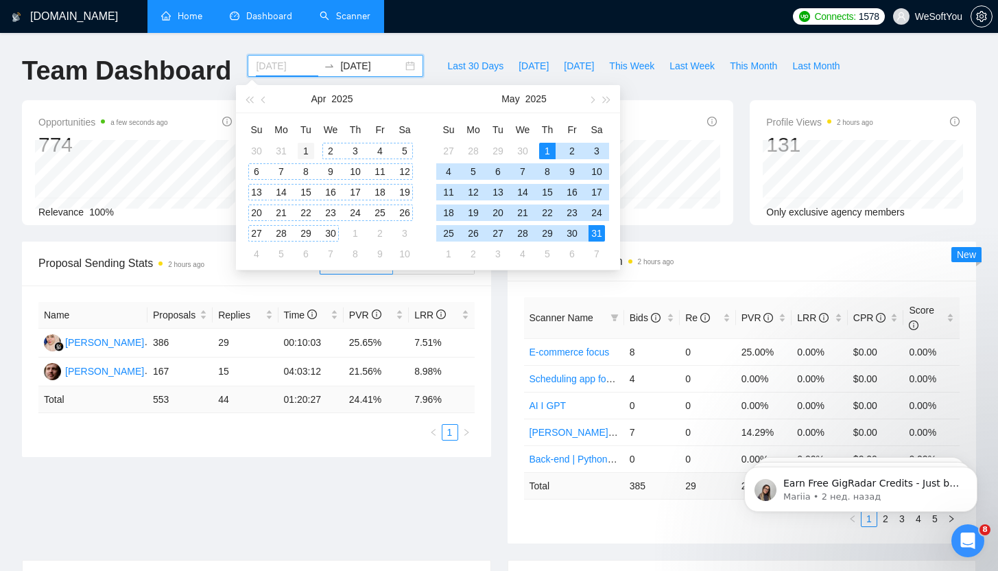
type input "[DATE]"
click at [312, 149] on div "1" at bounding box center [306, 151] width 16 height 16
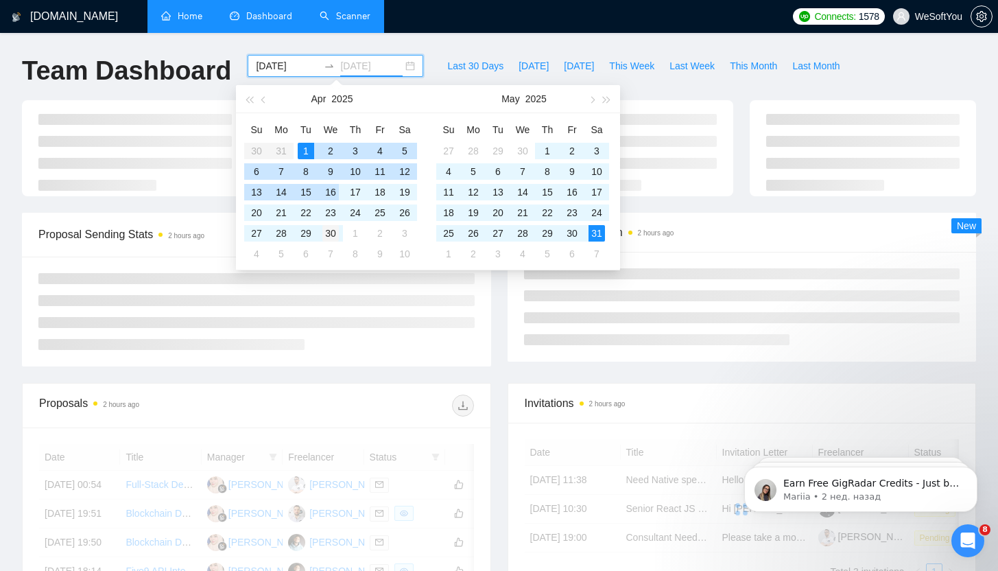
type input "[DATE]"
click at [335, 232] on div "30" at bounding box center [330, 233] width 16 height 16
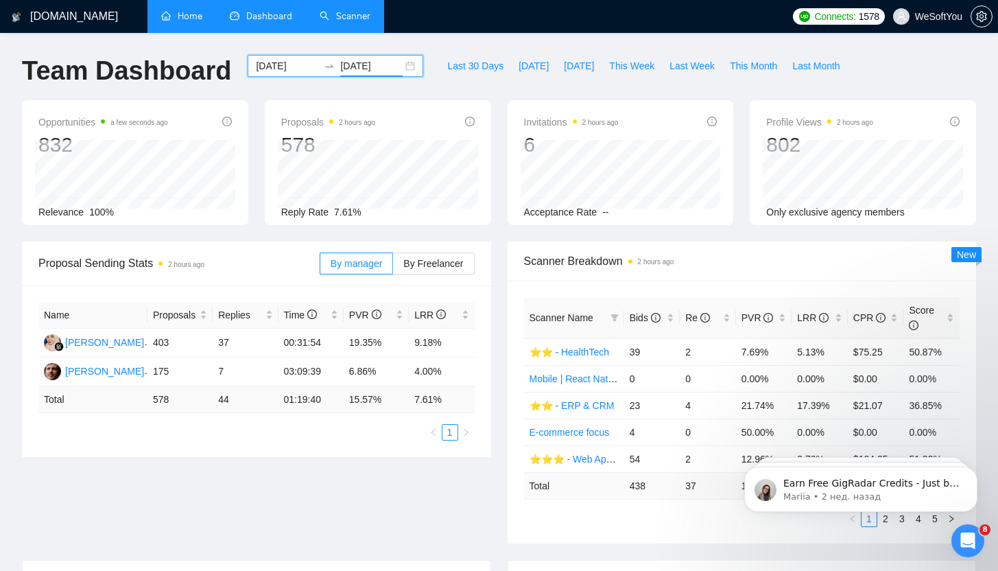
click at [296, 69] on input "[DATE]" at bounding box center [287, 65] width 62 height 15
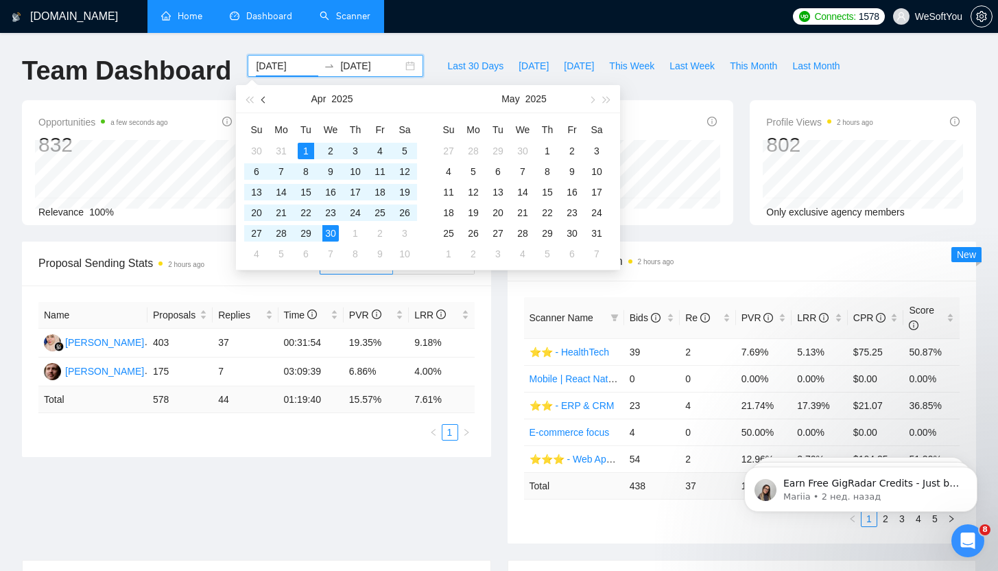
click at [268, 100] on button "button" at bounding box center [264, 98] width 15 height 27
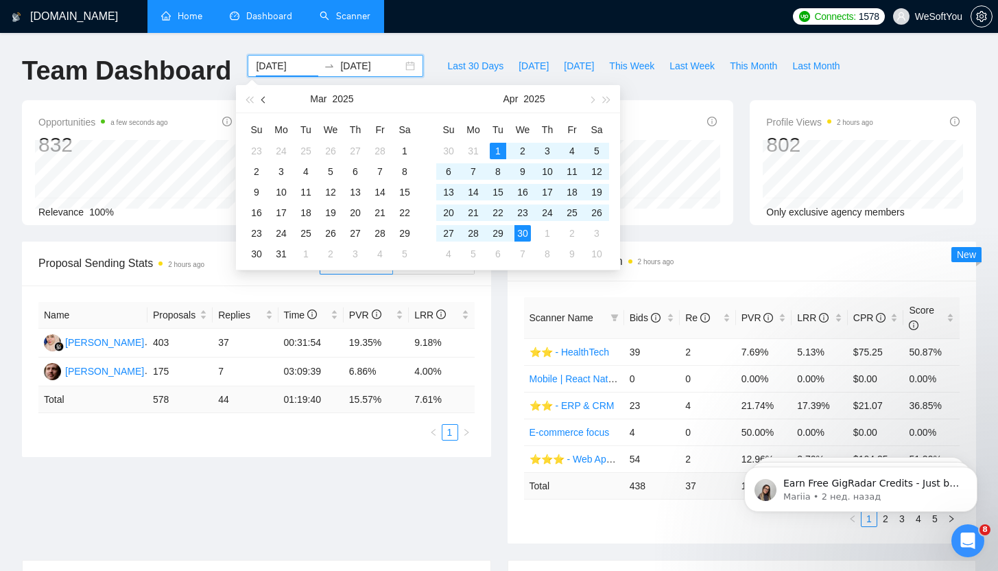
click at [268, 100] on button "button" at bounding box center [264, 98] width 15 height 27
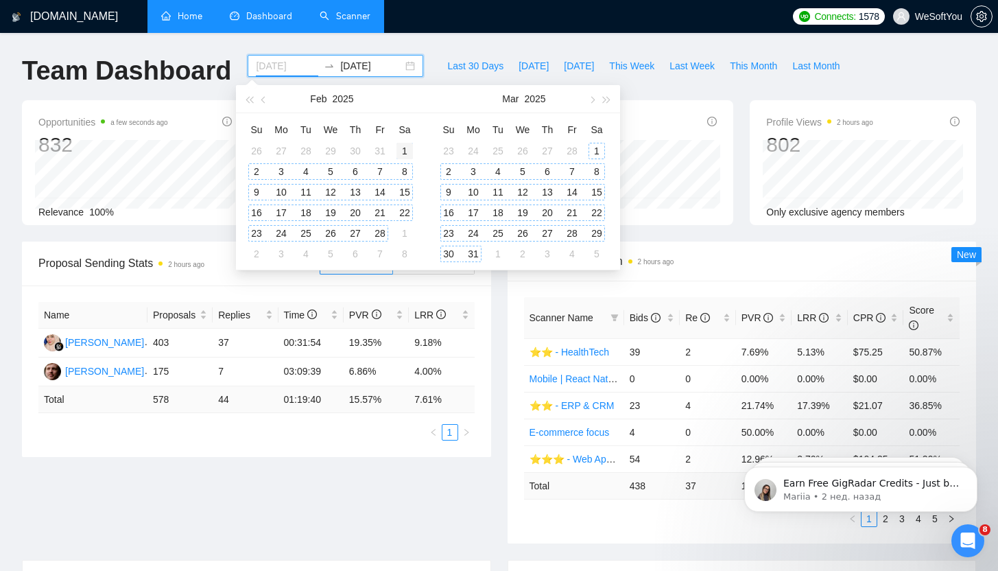
type input "[DATE]"
click at [403, 150] on div "1" at bounding box center [405, 151] width 16 height 16
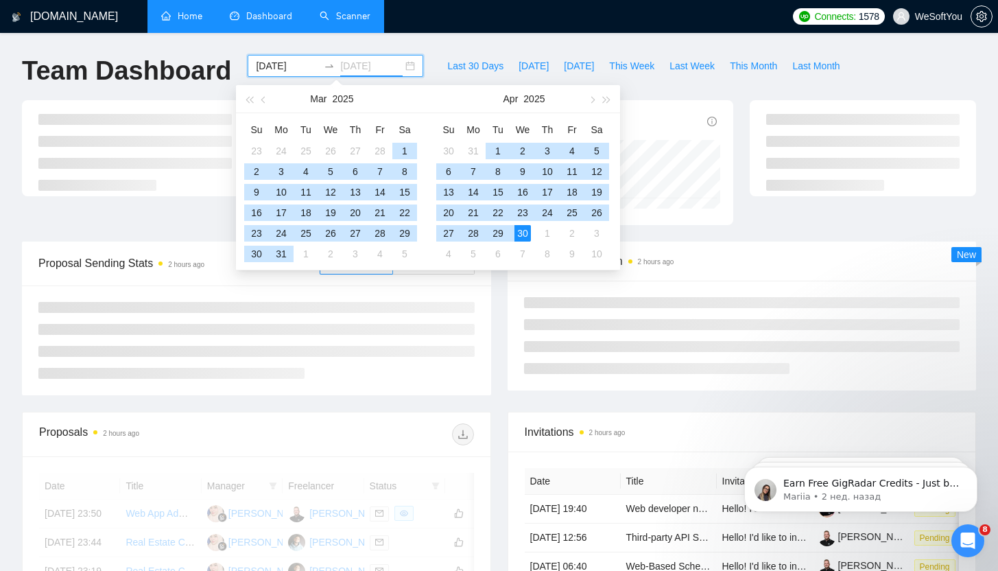
type input "[DATE]"
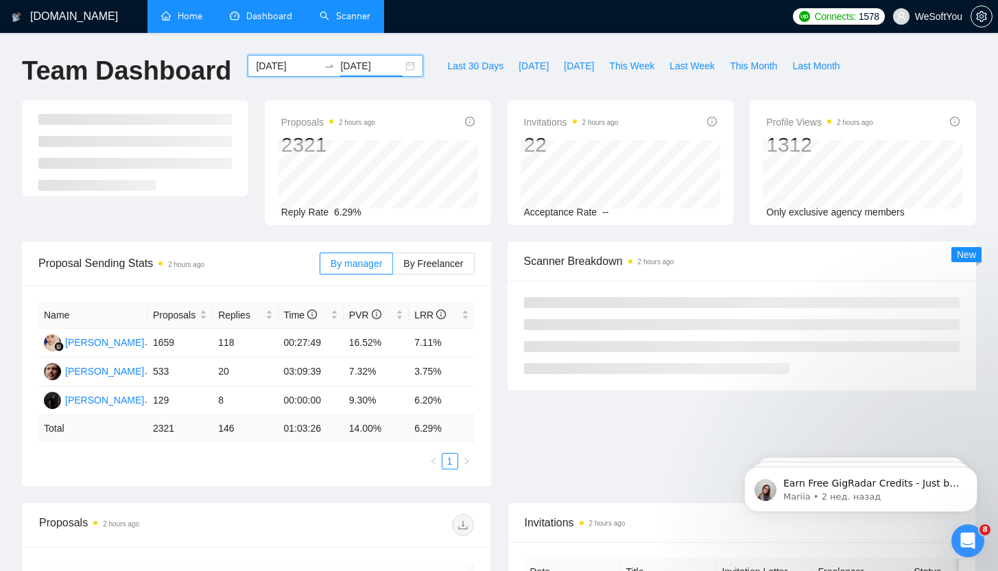
click at [481, 389] on div "Name Proposals Replies Time PVR LRR [PERSON_NAME] 1659 118 00:27:49 16.52% 7.11…" at bounding box center [256, 385] width 469 height 200
drag, startPoint x: 416, startPoint y: 373, endPoint x: 462, endPoint y: 376, distance: 46.1
click at [462, 376] on td "3.75%" at bounding box center [441, 371] width 65 height 29
drag, startPoint x: 414, startPoint y: 396, endPoint x: 445, endPoint y: 401, distance: 31.4
click at [443, 402] on td "6.20%" at bounding box center [441, 400] width 65 height 29
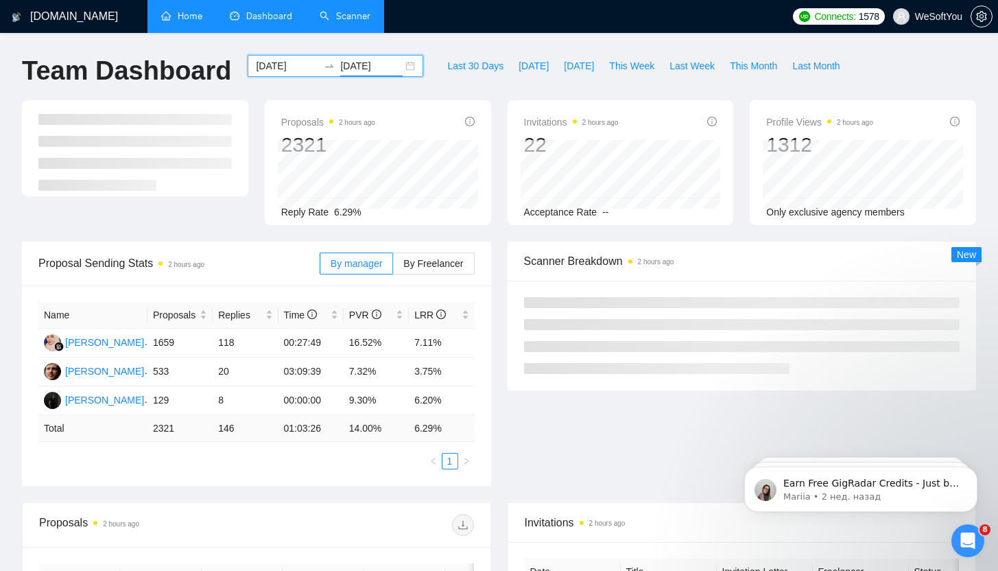
click at [285, 69] on input "[DATE]" at bounding box center [287, 65] width 62 height 15
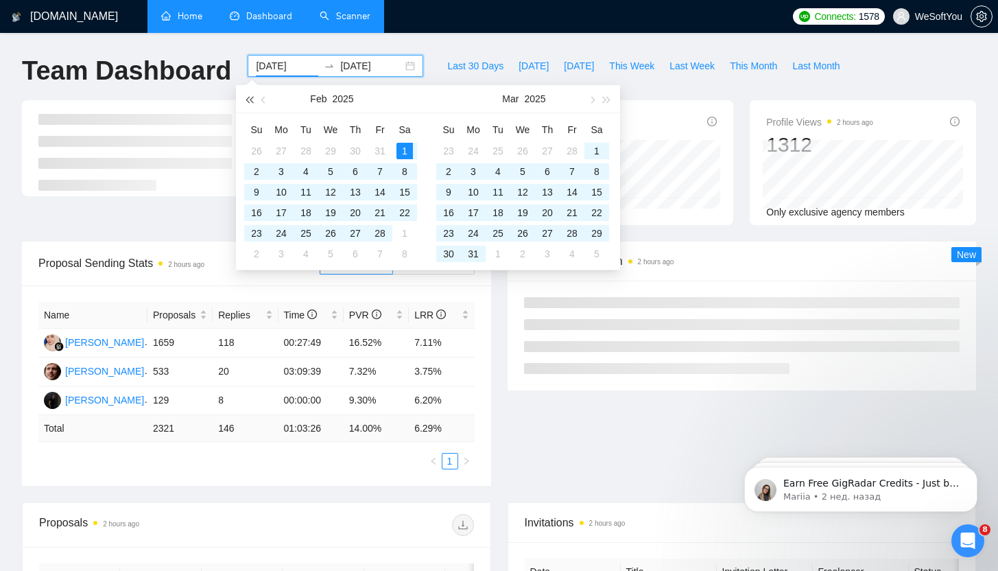
click at [252, 99] on span "button" at bounding box center [249, 99] width 7 height 7
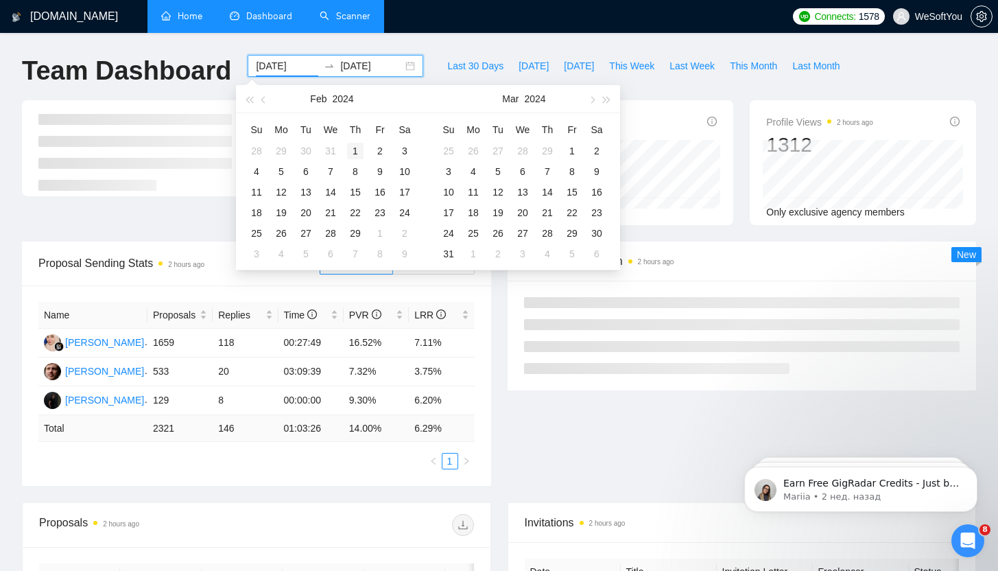
type input "[DATE]"
click at [355, 150] on div "1" at bounding box center [355, 151] width 16 height 16
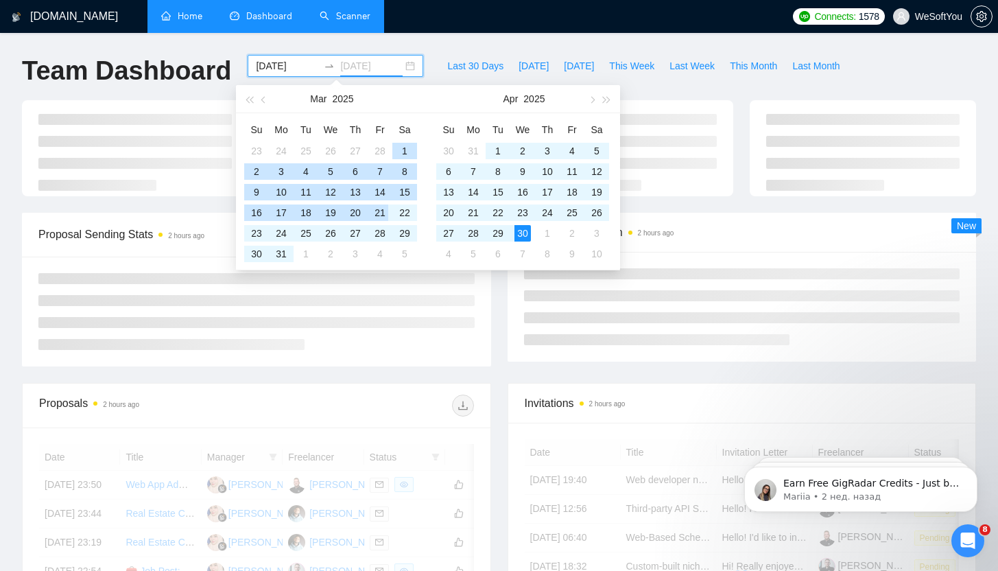
type input "[DATE]"
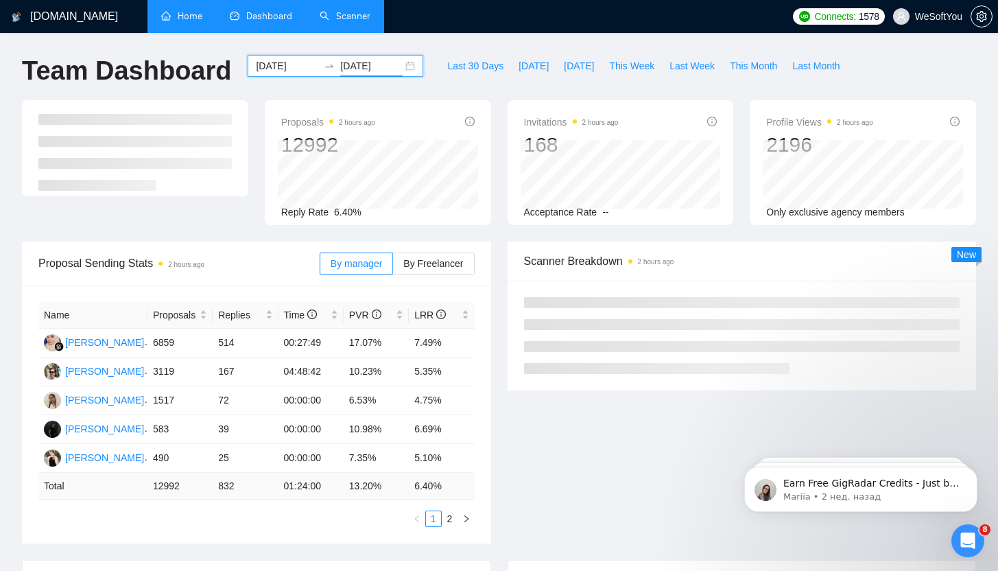
click at [495, 384] on div "Proposal Sending Stats 2 hours ago By manager By Freelancer Name Proposals Repl…" at bounding box center [257, 393] width 486 height 302
